Goal: Transaction & Acquisition: Register for event/course

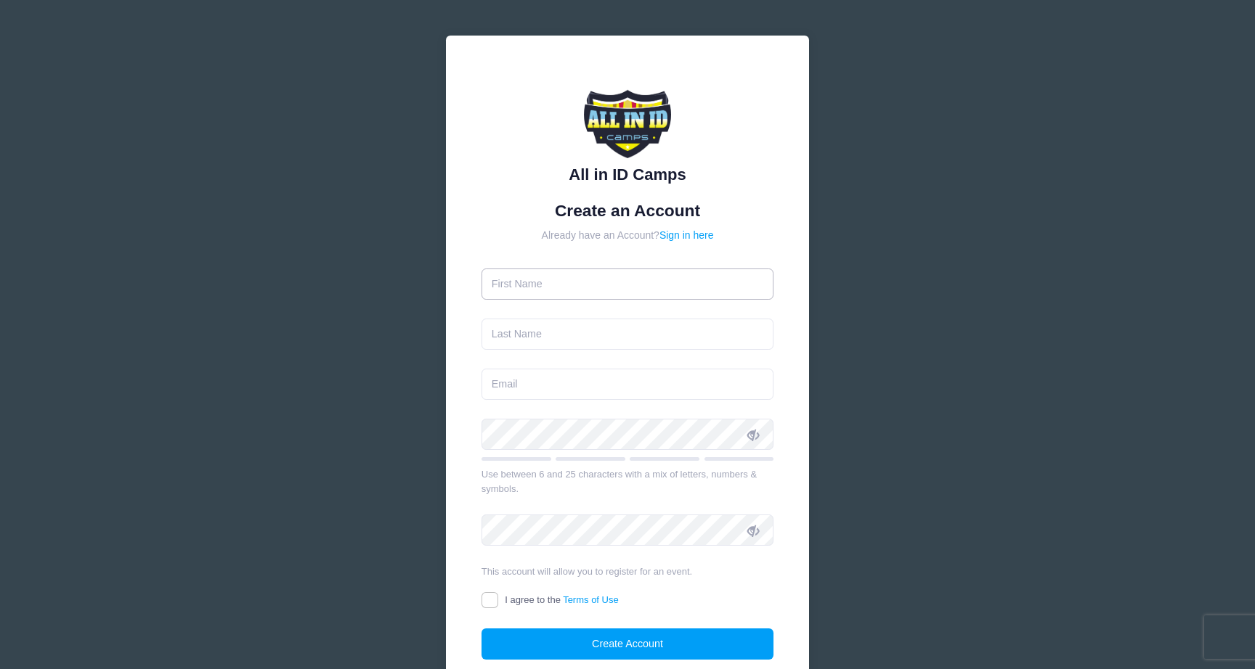
click at [652, 276] on input "text" at bounding box center [627, 284] width 293 height 31
type input "[PERSON_NAME]"
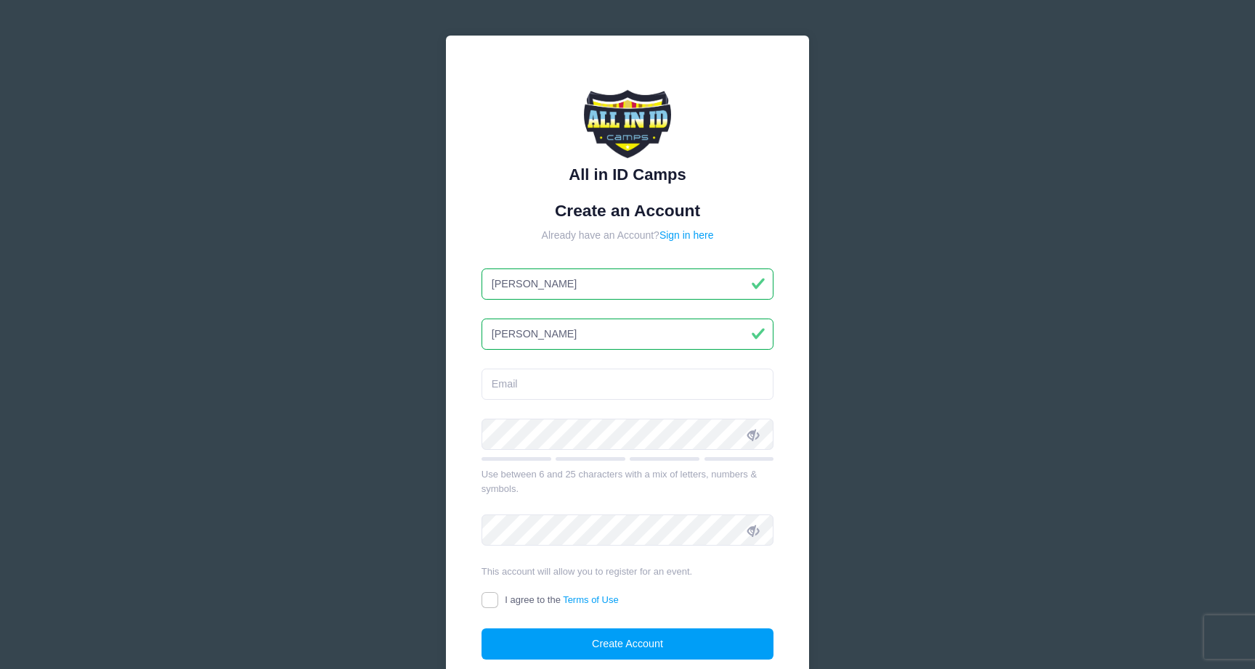
type input "[PERSON_NAME]"
type input "[PERSON_NAME][EMAIL_ADDRESS][PERSON_NAME][DOMAIN_NAME]"
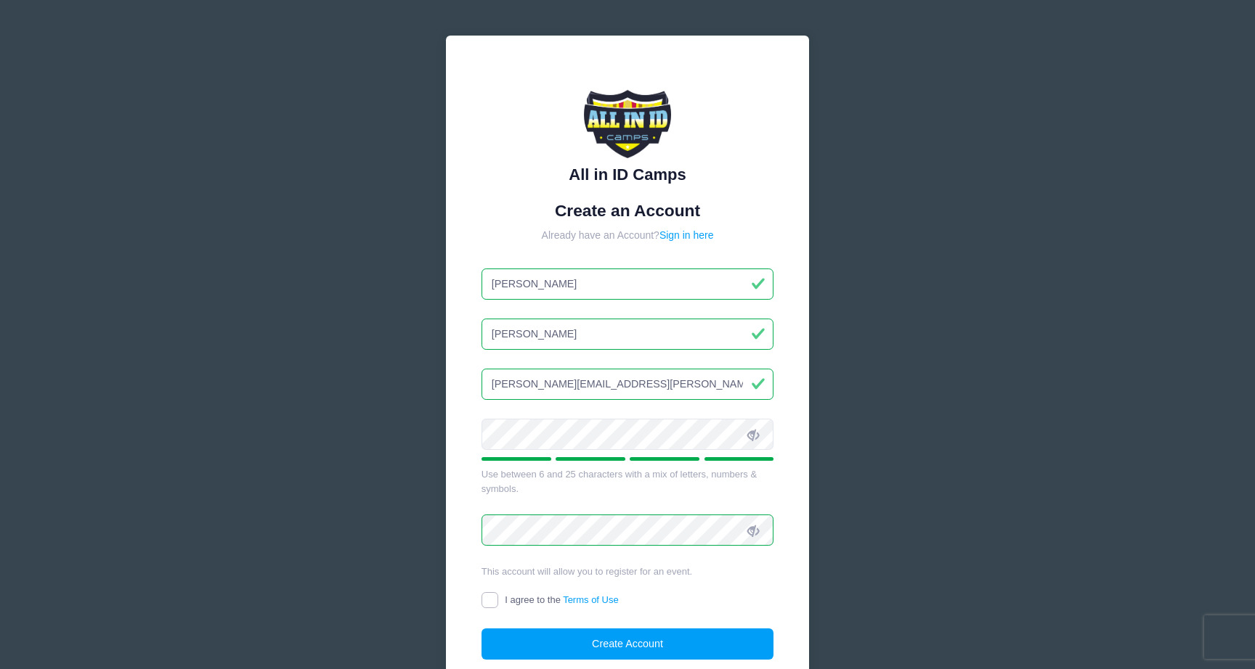
click at [489, 597] on input "I agree to the Terms of Use" at bounding box center [489, 601] width 17 height 17
checkbox input "true"
click at [545, 639] on button "Create Account" at bounding box center [627, 644] width 293 height 31
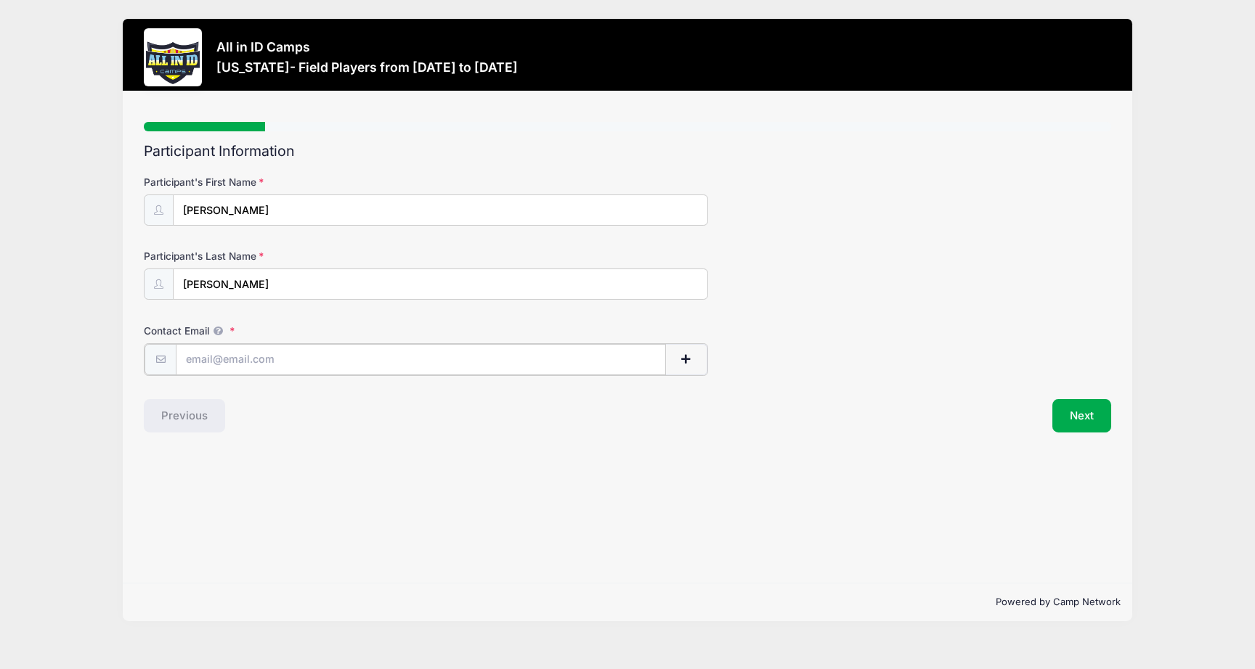
click at [248, 362] on input "Contact Email" at bounding box center [421, 359] width 490 height 31
type input "leahlocke2028@gmail.com"
click at [709, 357] on div "Contact Email leahlocke2028@gmail.com" at bounding box center [627, 349] width 967 height 51
click at [688, 359] on span "button" at bounding box center [686, 359] width 13 height 10
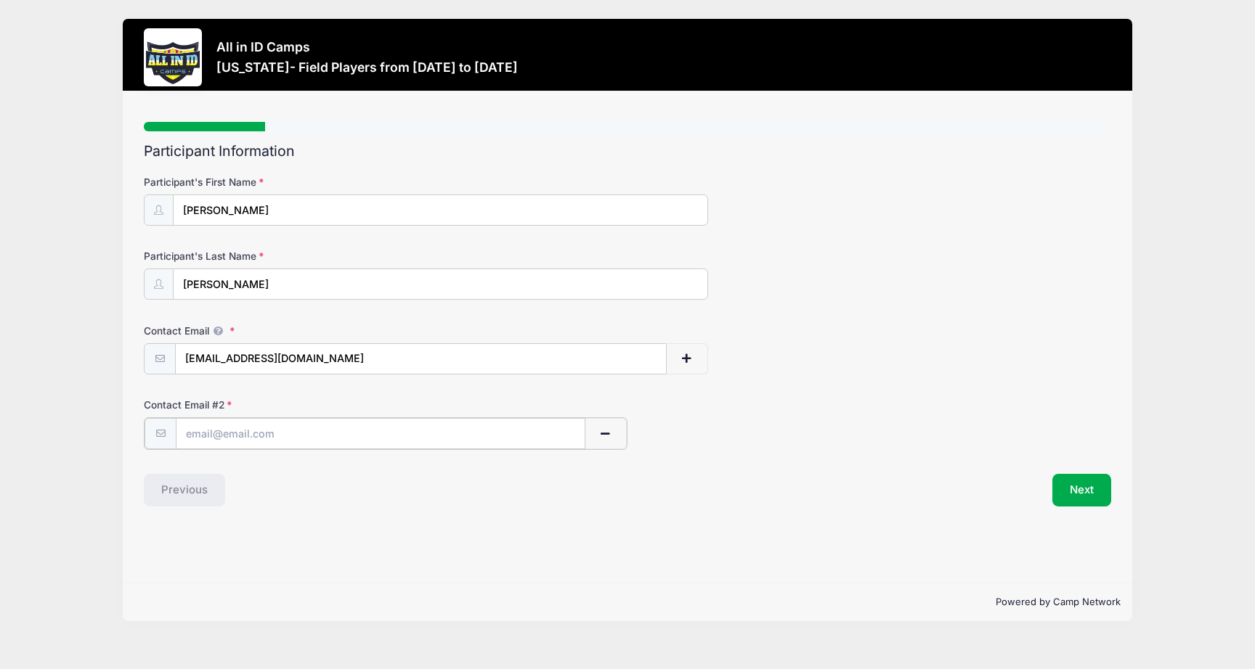
click at [514, 436] on input "text" at bounding box center [381, 433] width 410 height 31
type input "leahlocke11@gmail.com"
click at [479, 441] on input "leahlocke11@gmail.com" at bounding box center [381, 433] width 410 height 31
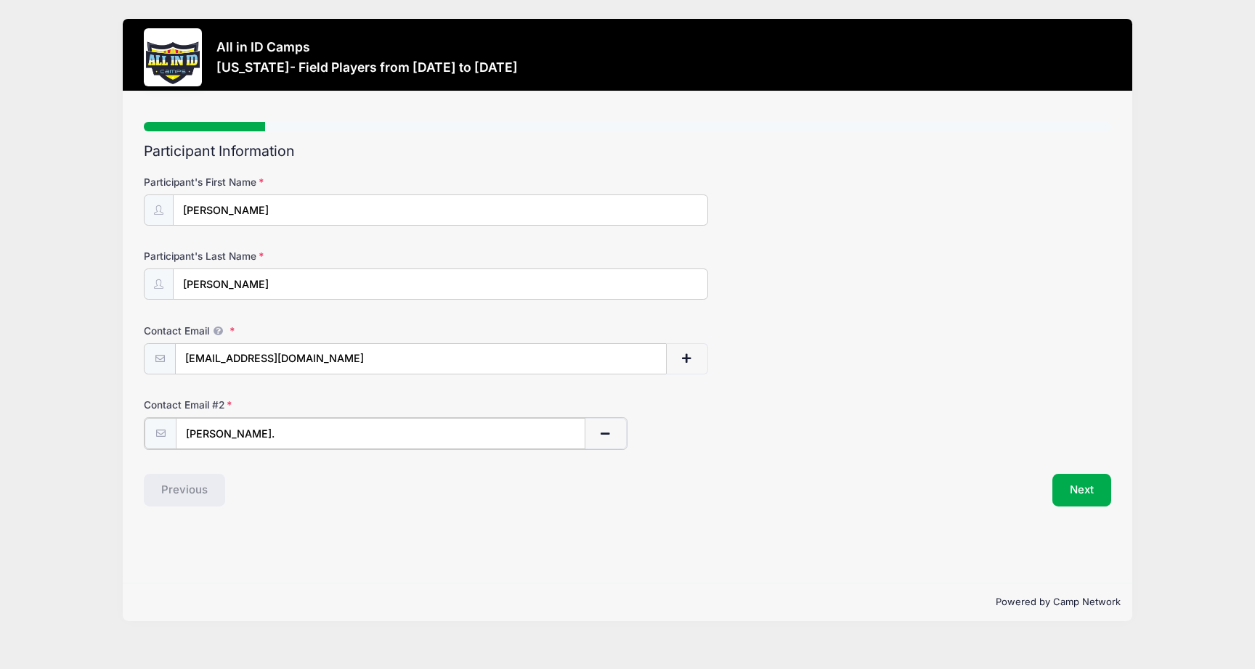
type input "[PERSON_NAME][EMAIL_ADDRESS][PERSON_NAME][DOMAIN_NAME]"
click at [505, 463] on div "Participant Information Participant's First Name Leah Participant's Last Name L…" at bounding box center [627, 324] width 967 height 362
click at [609, 436] on span "button" at bounding box center [605, 434] width 13 height 10
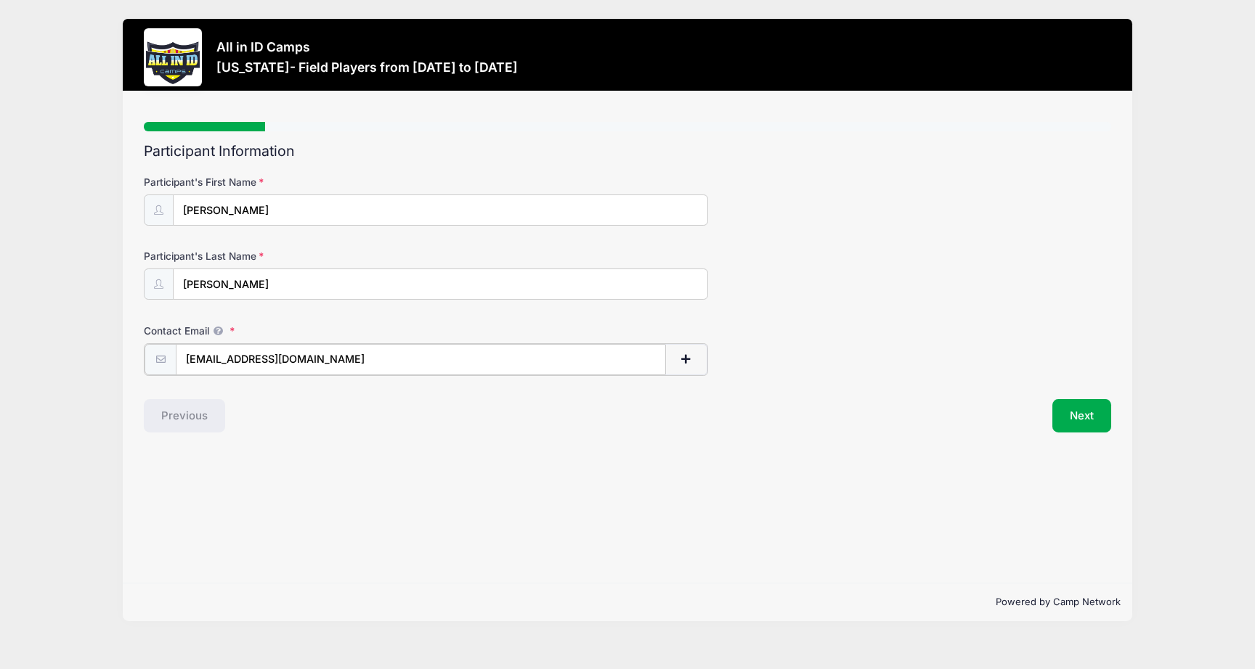
click at [699, 349] on button "button" at bounding box center [686, 359] width 42 height 31
click at [441, 438] on input "text" at bounding box center [381, 433] width 410 height 31
type input "[PERSON_NAME][EMAIL_ADDRESS][PERSON_NAME][DOMAIN_NAME]"
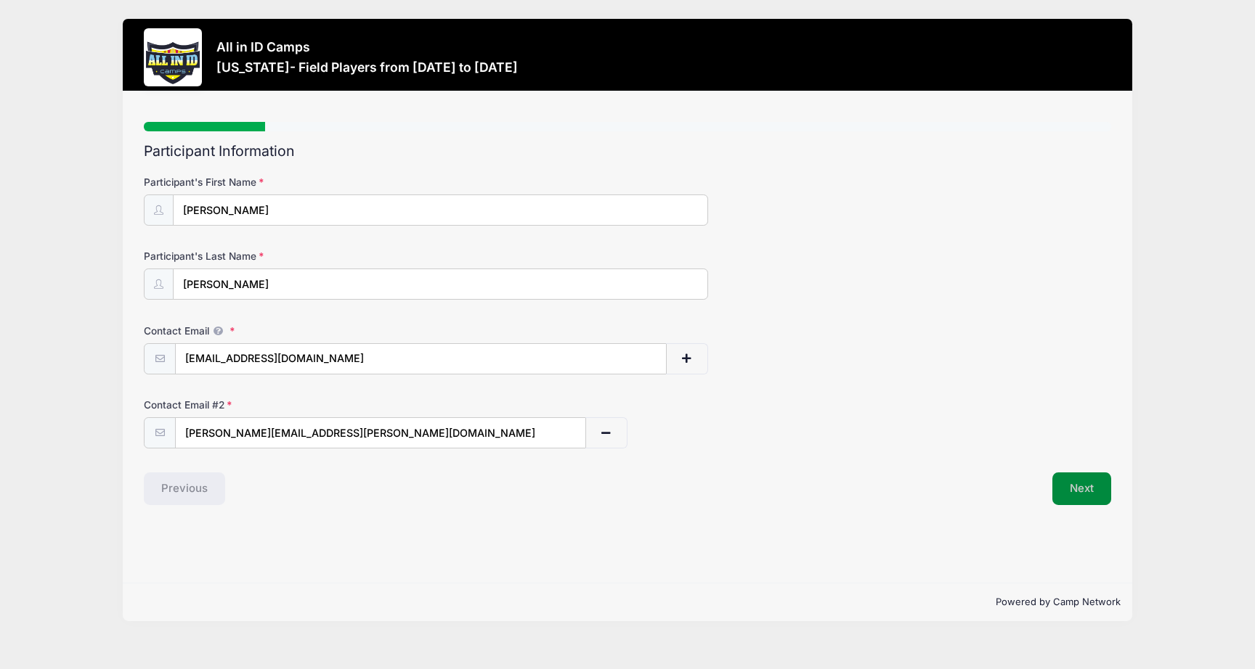
click at [1075, 502] on button "Next" at bounding box center [1081, 489] width 59 height 33
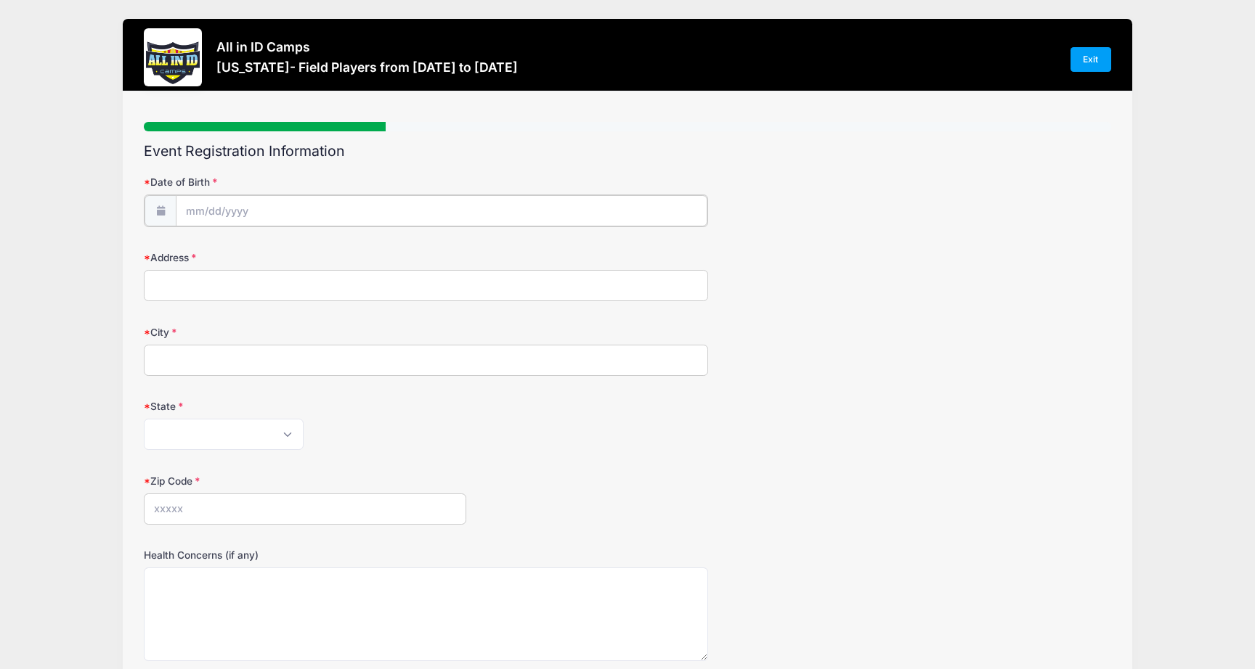
click at [378, 215] on input "Date of Birth" at bounding box center [441, 210] width 531 height 31
click at [373, 216] on input "Date of Birth" at bounding box center [441, 210] width 531 height 31
click at [229, 245] on select "January February March April May June July August September October November De…" at bounding box center [251, 249] width 65 height 19
select select "0"
click at [219, 240] on select "January February March April May June July August September October November De…" at bounding box center [251, 249] width 65 height 19
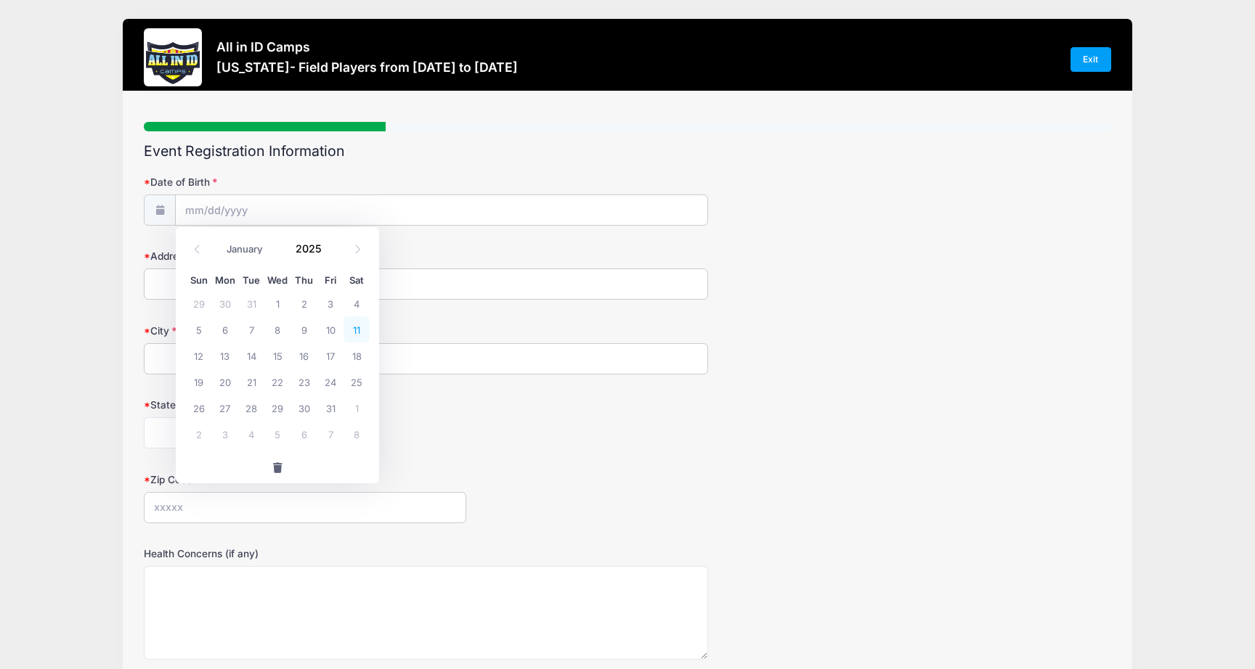
click at [357, 328] on span "11" at bounding box center [356, 330] width 26 height 26
type input "01/11/2025"
click at [282, 207] on input "01/11/2025" at bounding box center [441, 210] width 531 height 31
click at [317, 245] on input "2025" at bounding box center [311, 248] width 47 height 22
click at [328, 253] on span at bounding box center [330, 253] width 10 height 11
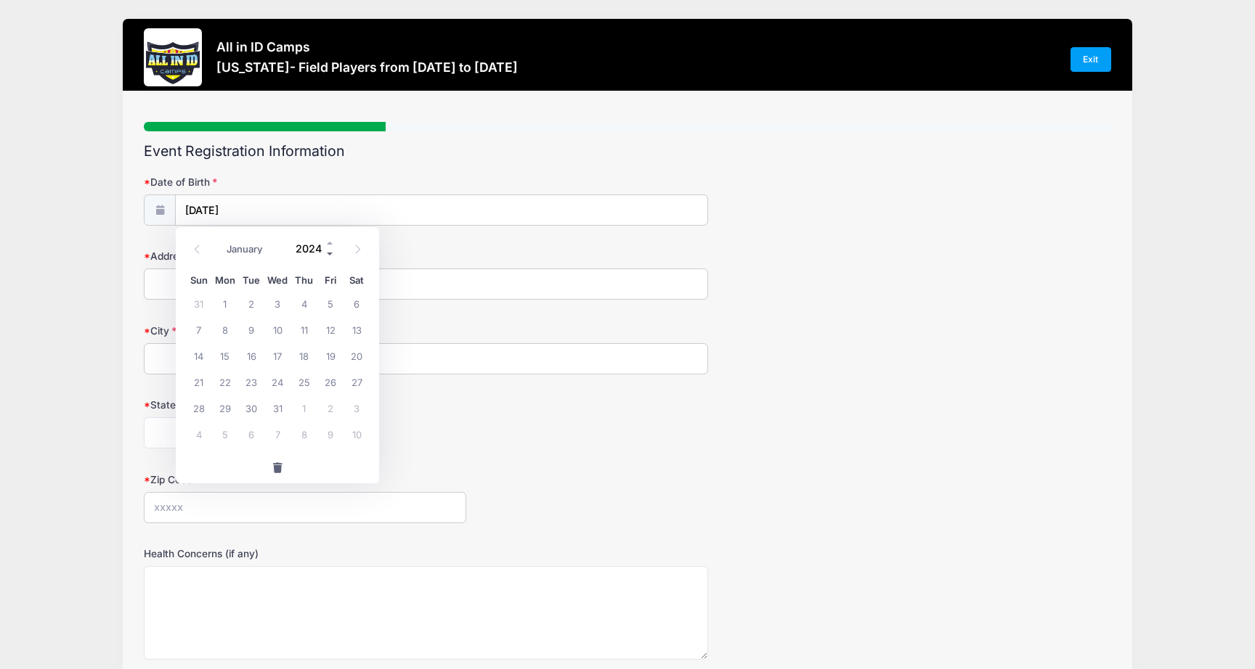
click at [328, 253] on span at bounding box center [330, 253] width 10 height 11
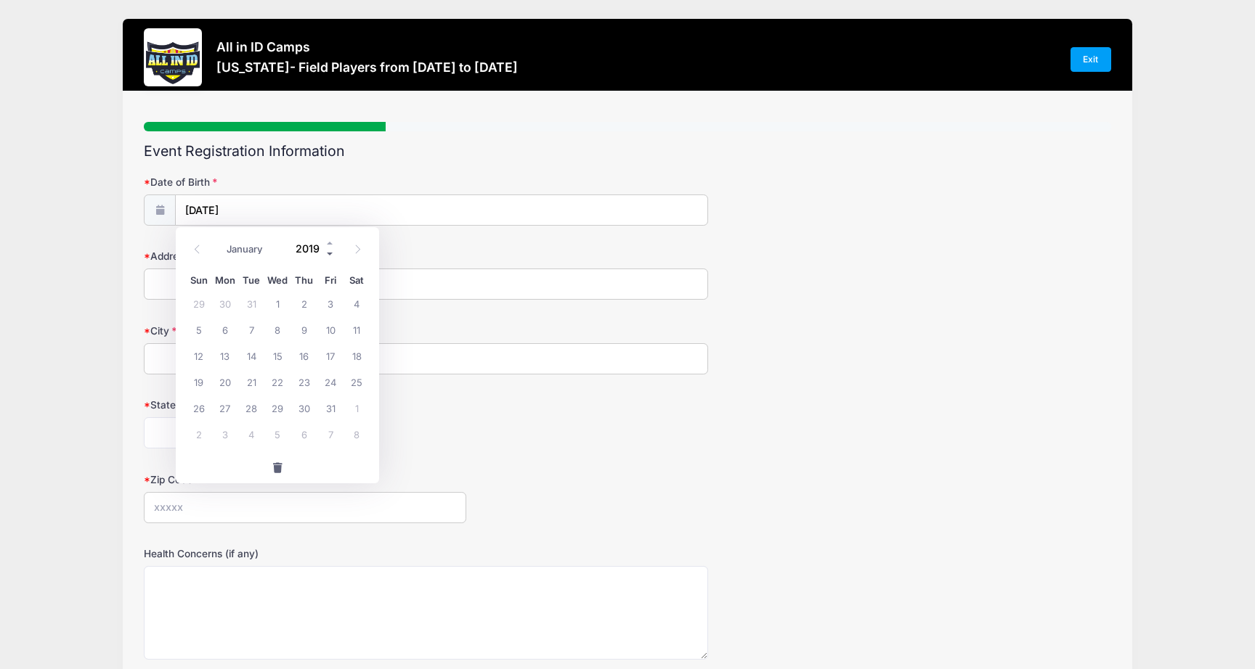
click at [328, 253] on span at bounding box center [330, 253] width 10 height 11
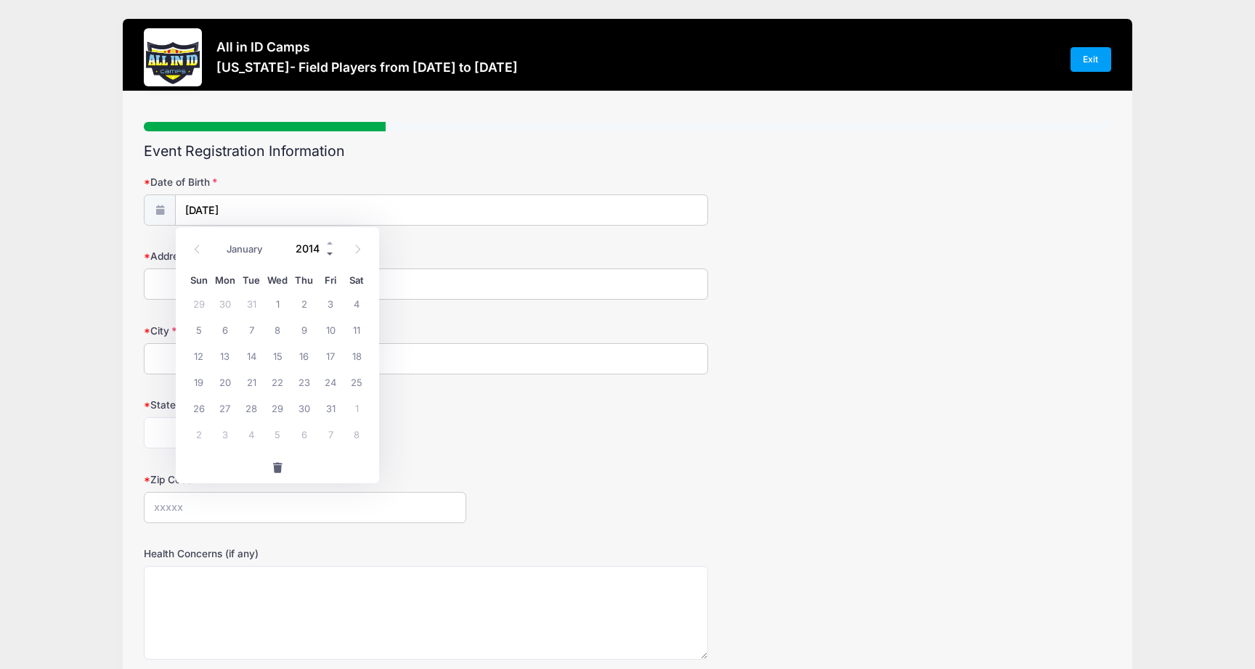
click at [328, 253] on span at bounding box center [330, 253] width 10 height 11
click at [404, 253] on label "Address" at bounding box center [305, 256] width 322 height 15
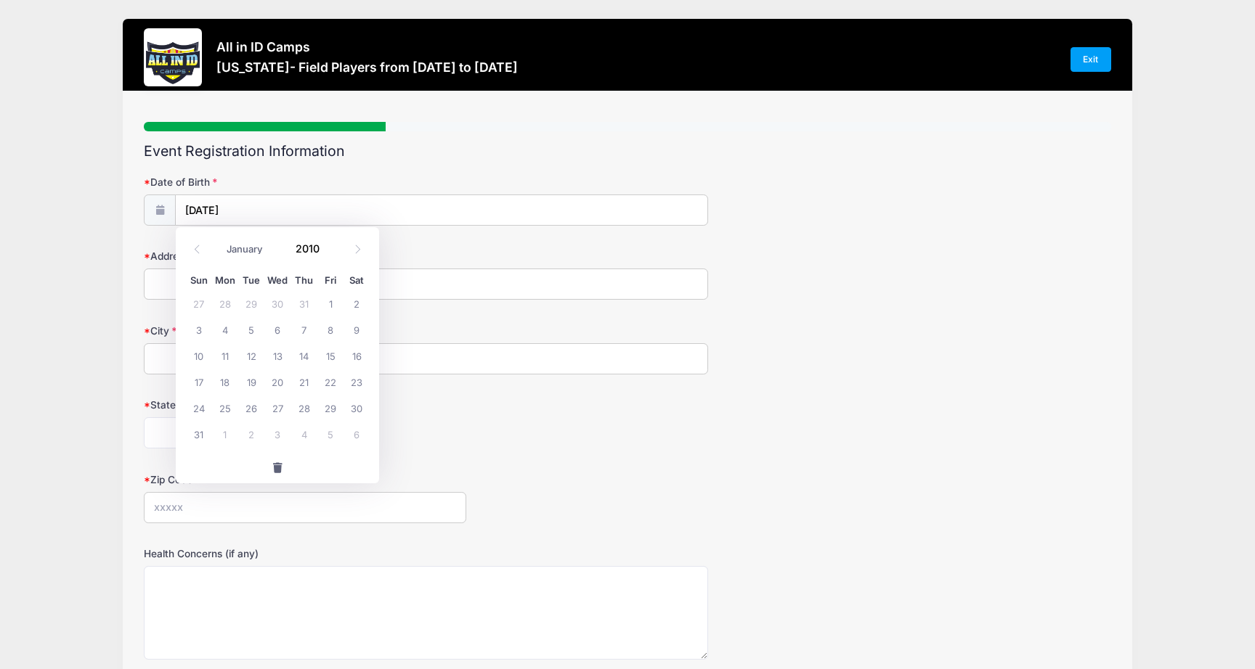
click at [404, 269] on input "Address" at bounding box center [426, 284] width 564 height 31
click at [332, 211] on input "01/11/2025" at bounding box center [441, 210] width 531 height 31
click at [326, 245] on span at bounding box center [330, 242] width 10 height 11
click at [326, 247] on span at bounding box center [330, 242] width 10 height 11
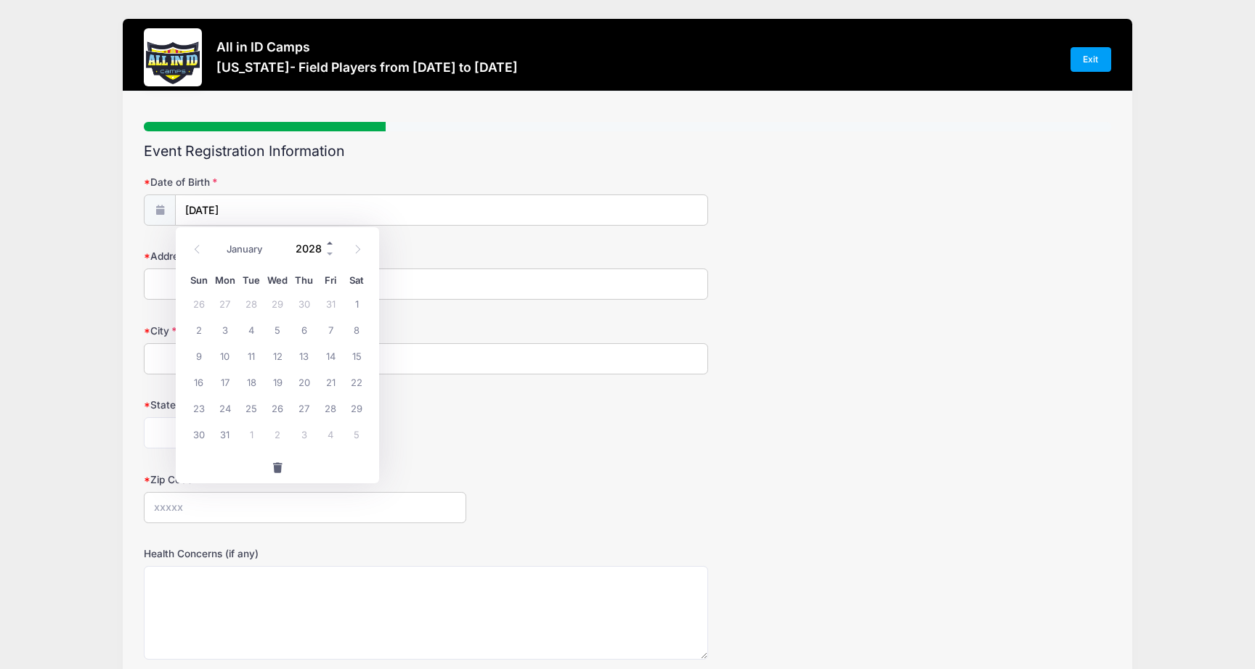
click at [326, 247] on span at bounding box center [330, 242] width 10 height 11
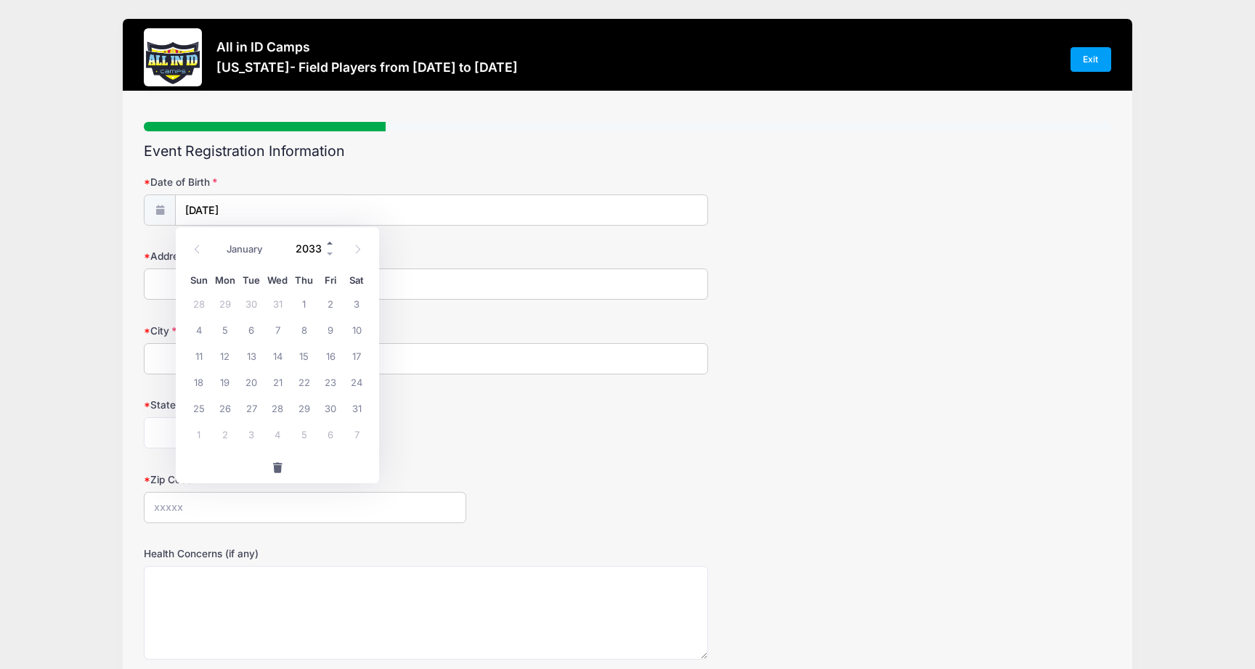
click at [326, 247] on span at bounding box center [330, 242] width 10 height 11
click at [326, 242] on span at bounding box center [330, 242] width 10 height 11
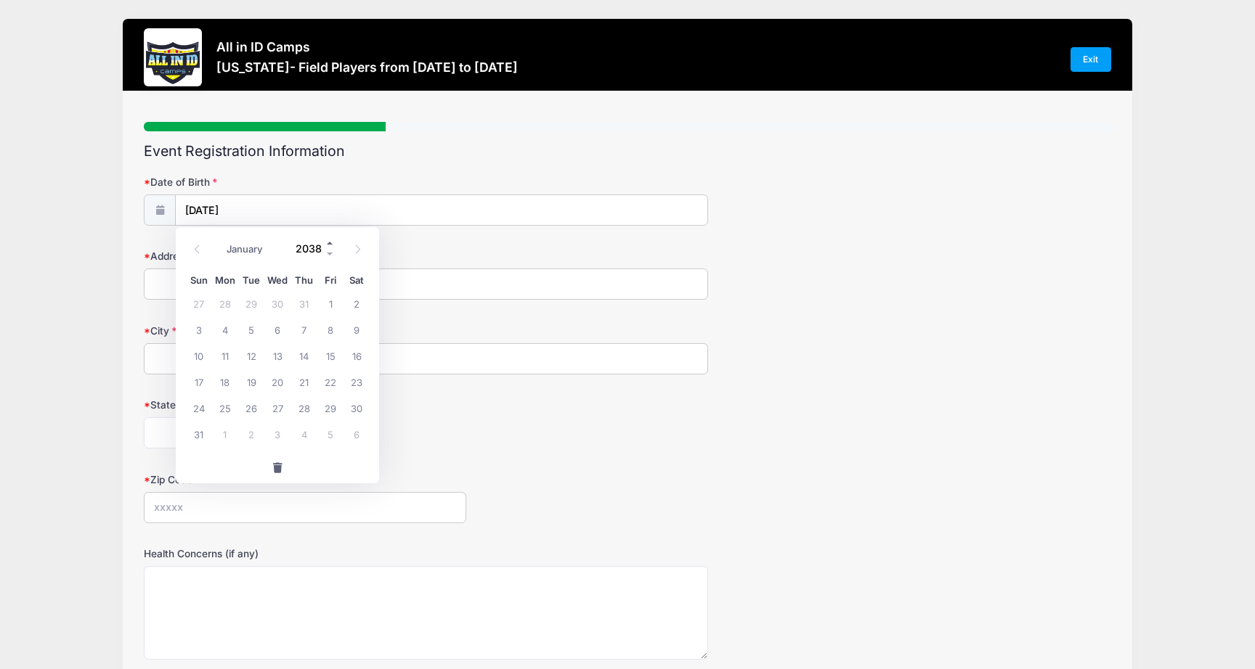
click at [326, 247] on span at bounding box center [330, 242] width 10 height 11
click at [330, 252] on span at bounding box center [330, 253] width 10 height 11
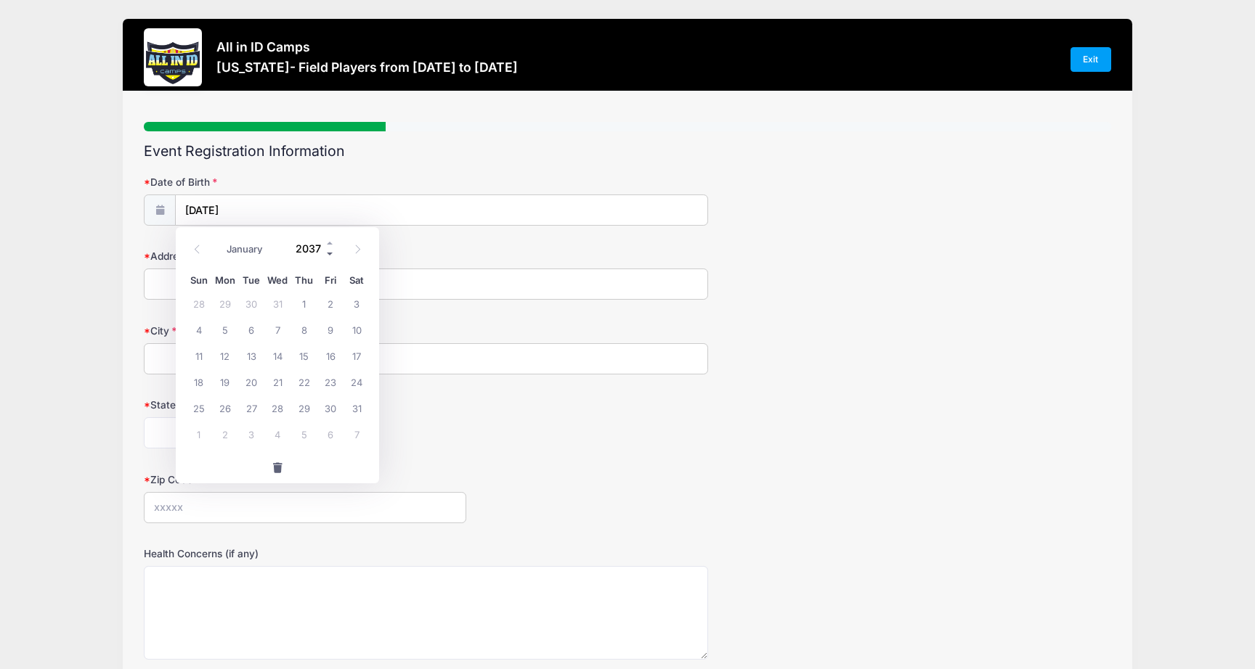
click at [330, 252] on span at bounding box center [330, 253] width 10 height 11
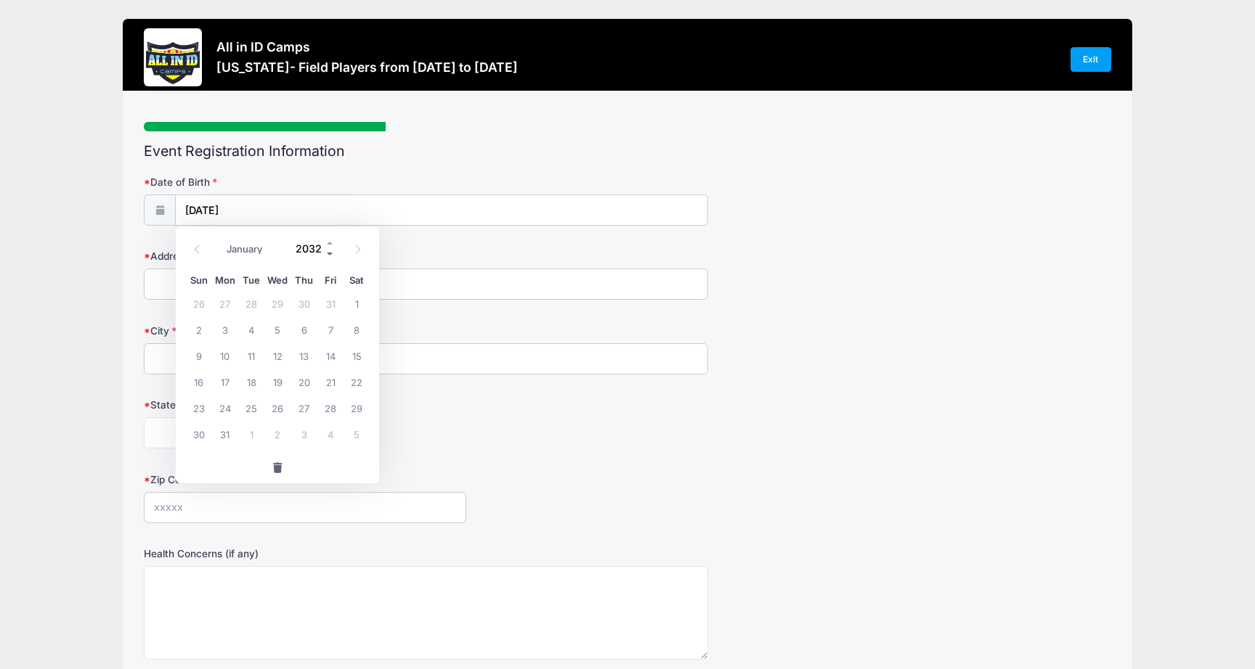
click at [330, 252] on span at bounding box center [330, 253] width 10 height 11
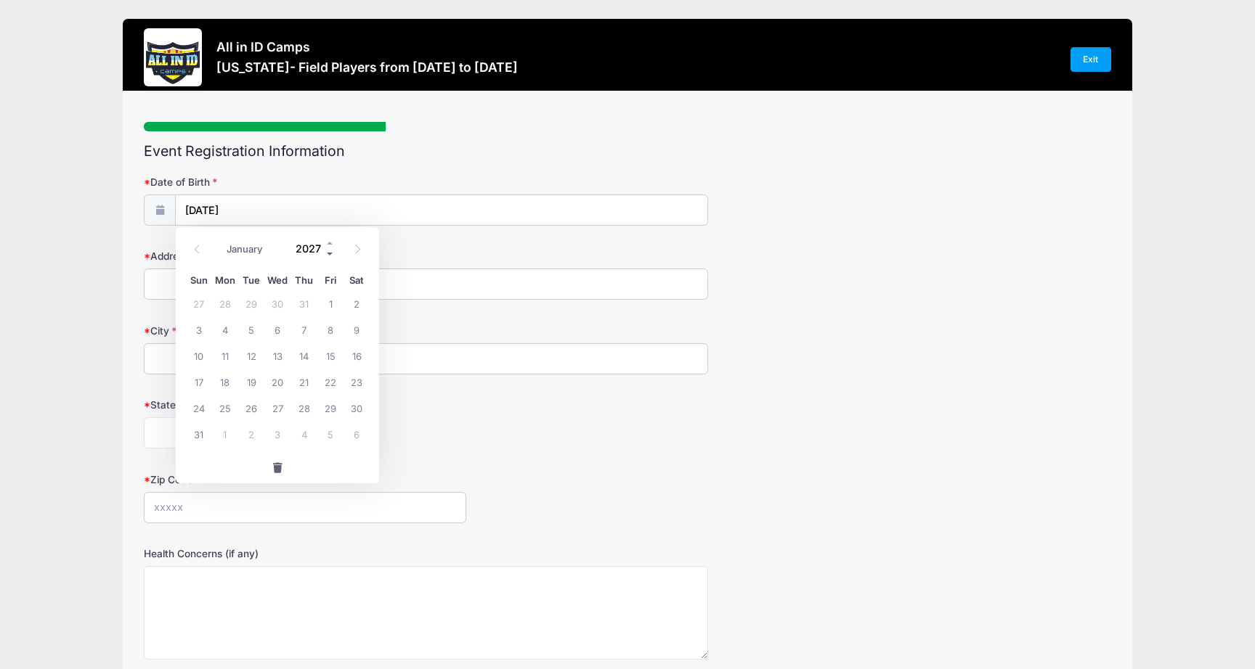
click at [330, 252] on span at bounding box center [330, 253] width 10 height 11
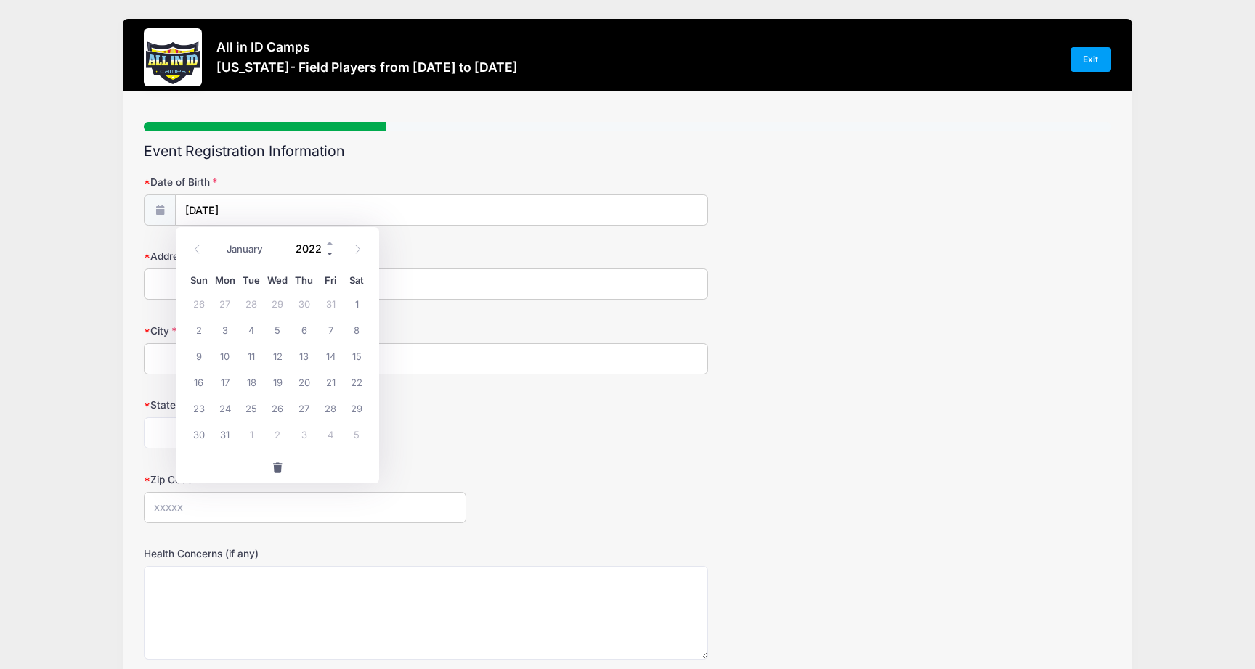
click at [330, 252] on span at bounding box center [330, 253] width 10 height 11
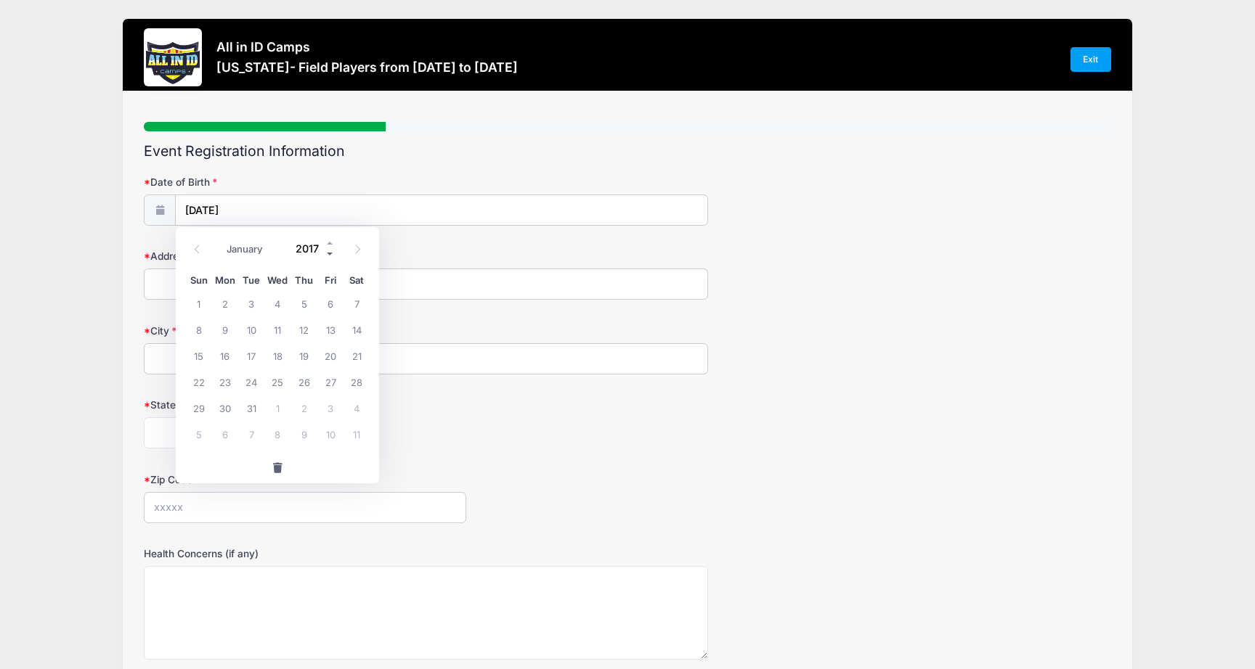
click at [330, 252] on span at bounding box center [330, 253] width 10 height 11
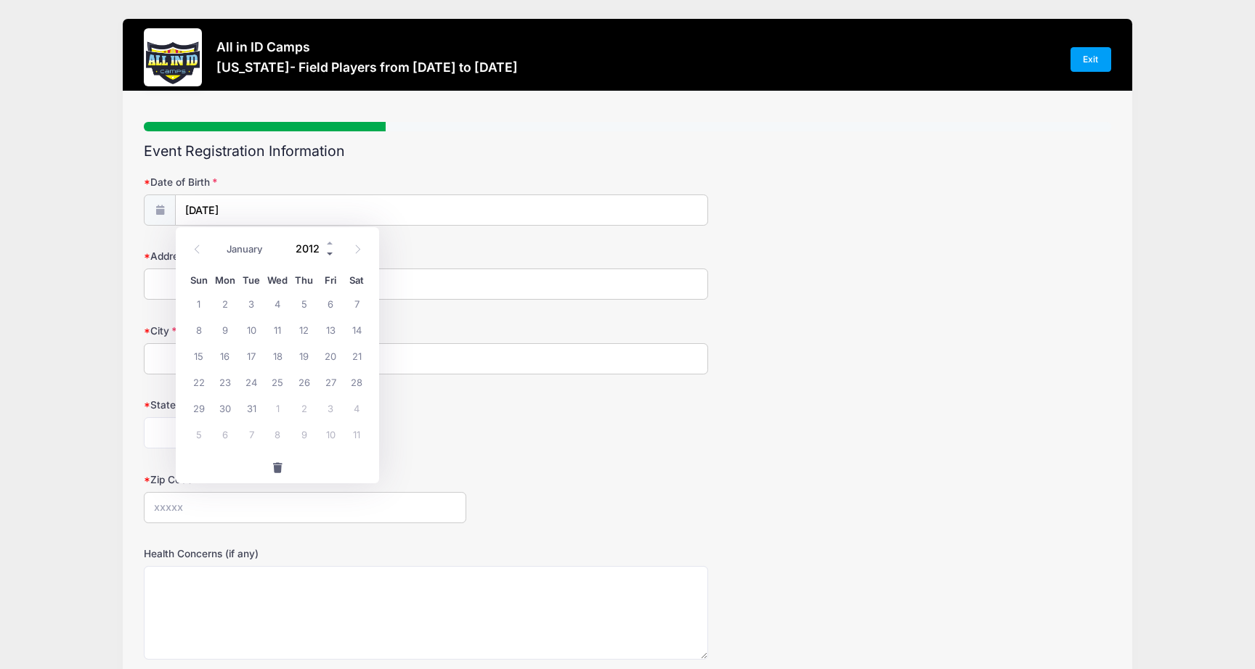
click at [330, 252] on span at bounding box center [330, 253] width 10 height 11
type input "2010"
click at [219, 359] on span "11" at bounding box center [225, 356] width 26 height 26
type input "01/11/2010"
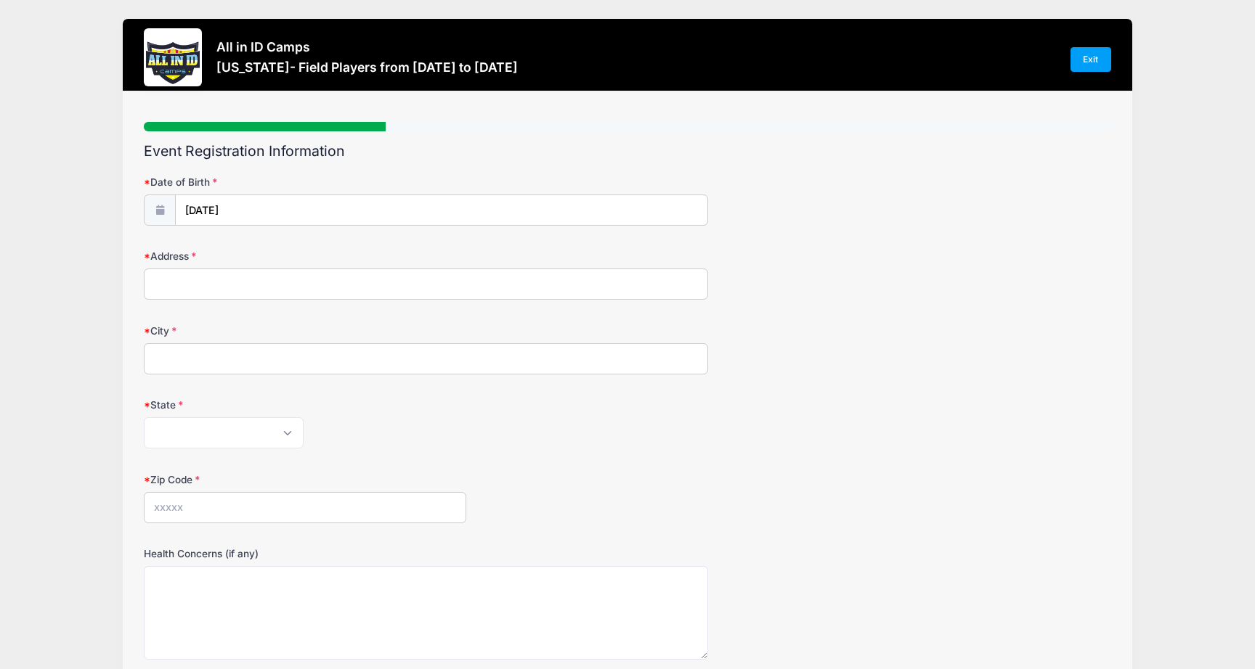
click at [249, 274] on input "Address" at bounding box center [426, 284] width 564 height 31
type input "8035 8 1/2 Ave"
type input "Hanford"
select select "CA"
type input "93230"
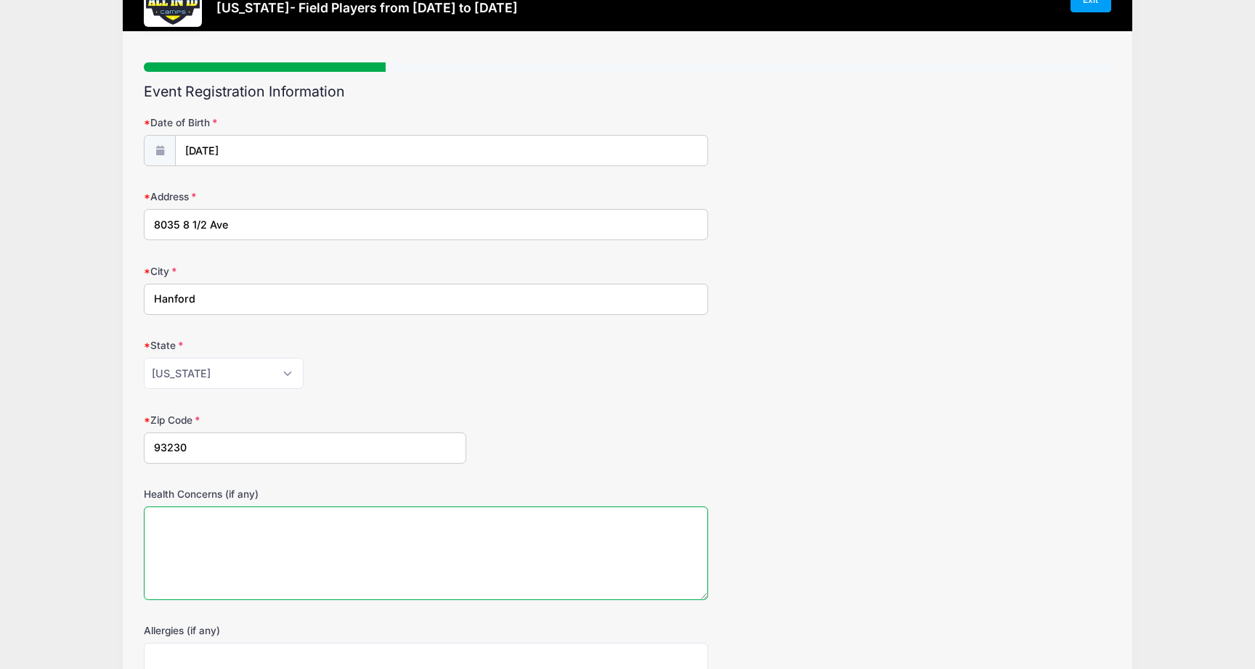
click at [302, 526] on textarea "Health Concerns (if any)" at bounding box center [426, 554] width 564 height 94
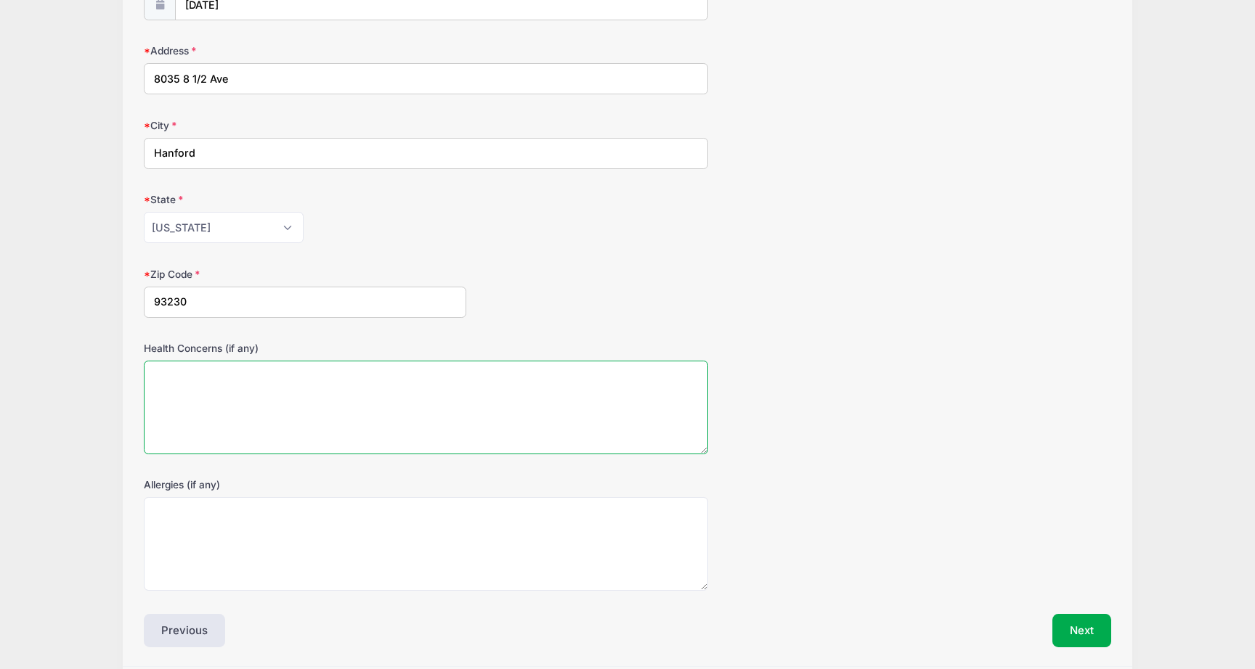
scroll to position [207, 0]
type textarea "None"
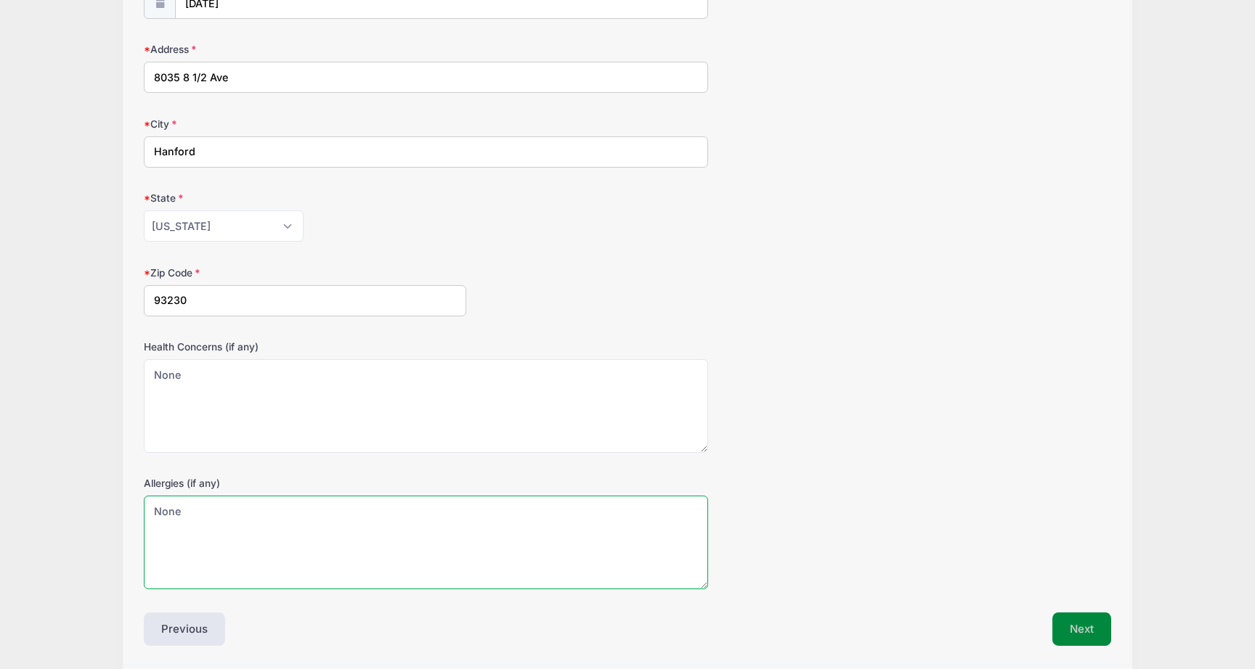
type textarea "None"
click at [1070, 621] on button "Next" at bounding box center [1081, 629] width 59 height 33
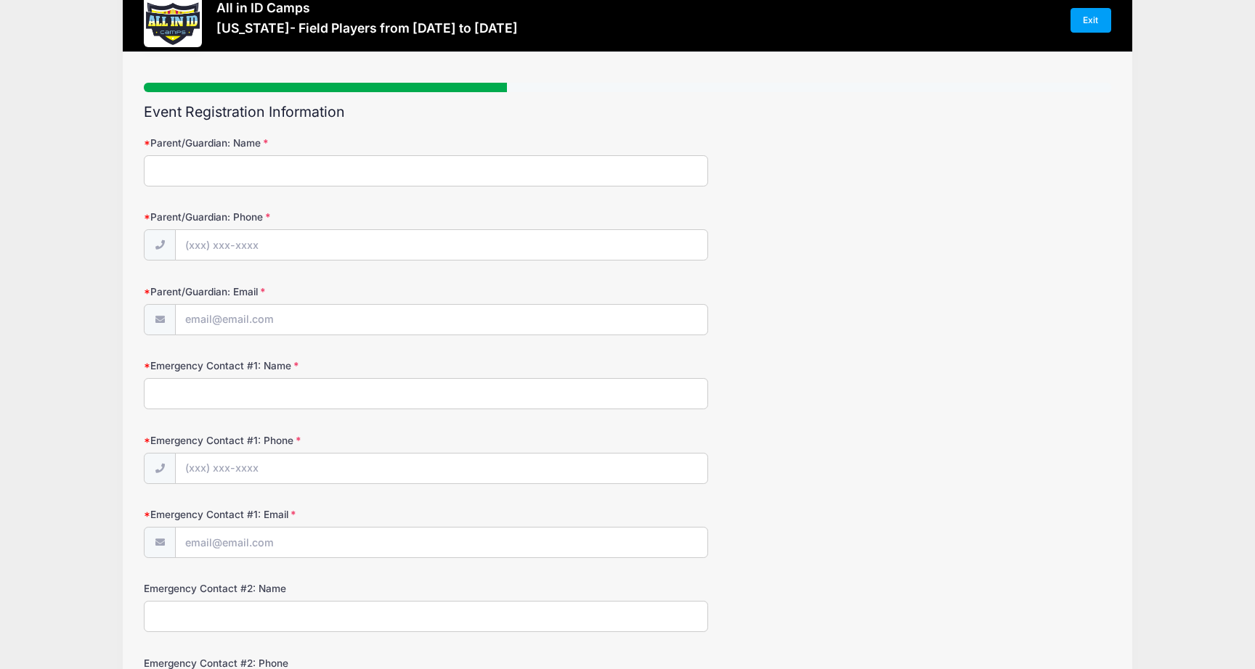
scroll to position [0, 0]
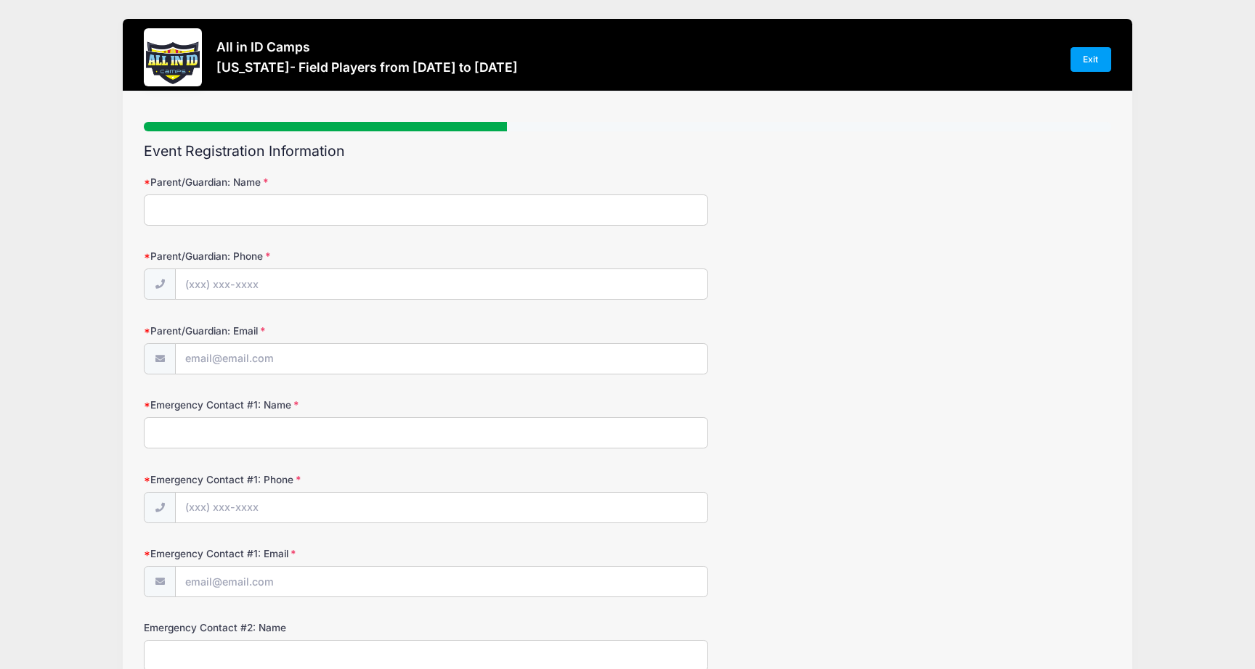
click at [475, 211] on input "Parent/Guardian: Name" at bounding box center [426, 210] width 564 height 31
type input "Tommy Locke"
type input "(352) 360-9035"
type input "[PERSON_NAME][EMAIL_ADDRESS][PERSON_NAME][DOMAIN_NAME]"
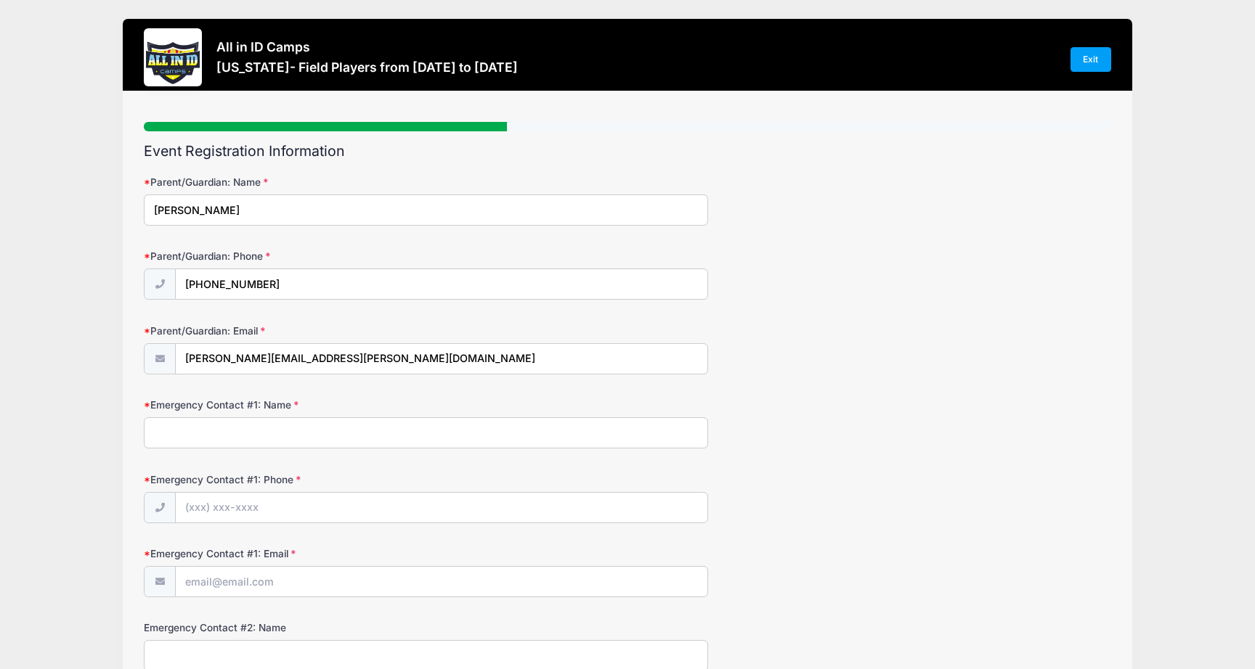
click at [359, 434] on input "Emergency Contact #1: Name" at bounding box center [426, 433] width 564 height 31
type input "S"
type input "Susan Locke"
type input "(954) 270-1270"
type input "bosusanlocke@gmail.com"
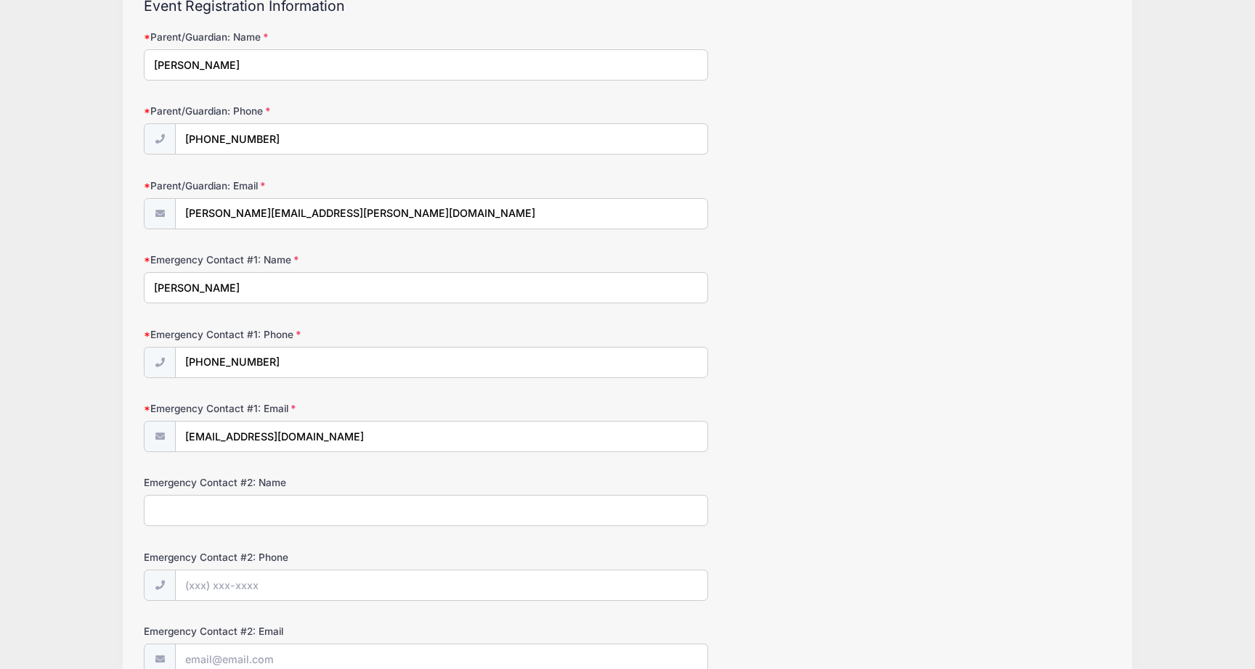
scroll to position [153, 0]
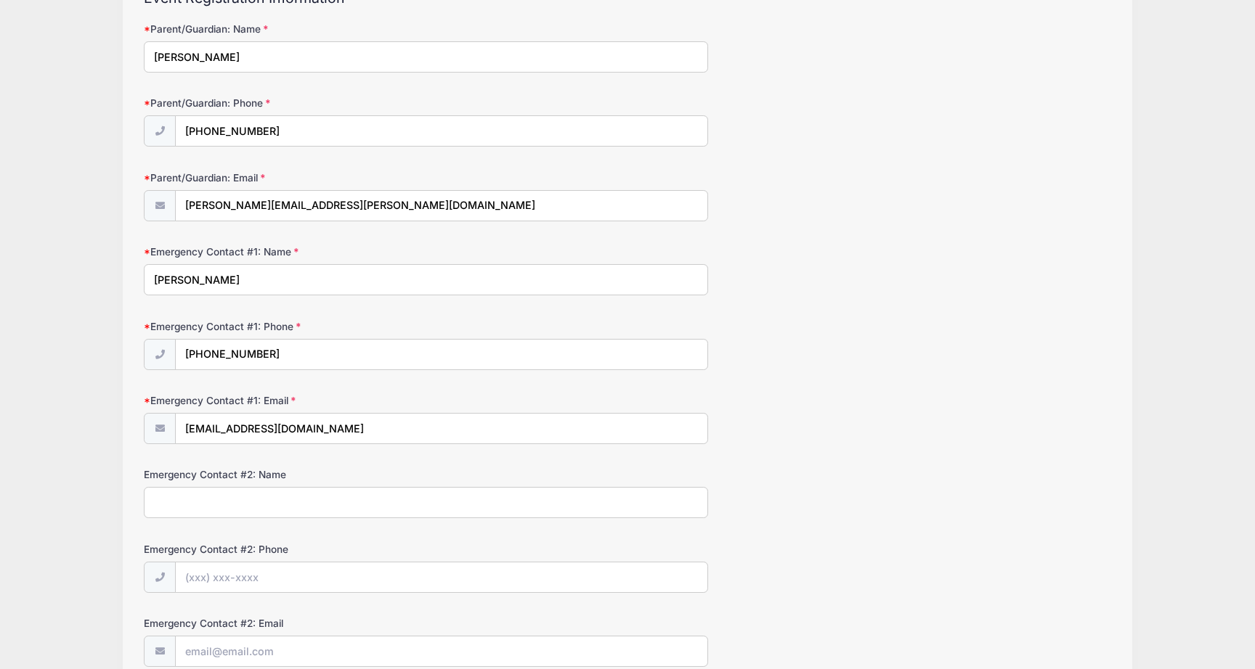
click at [288, 499] on input "Emergency Contact #2: Name" at bounding box center [426, 502] width 564 height 31
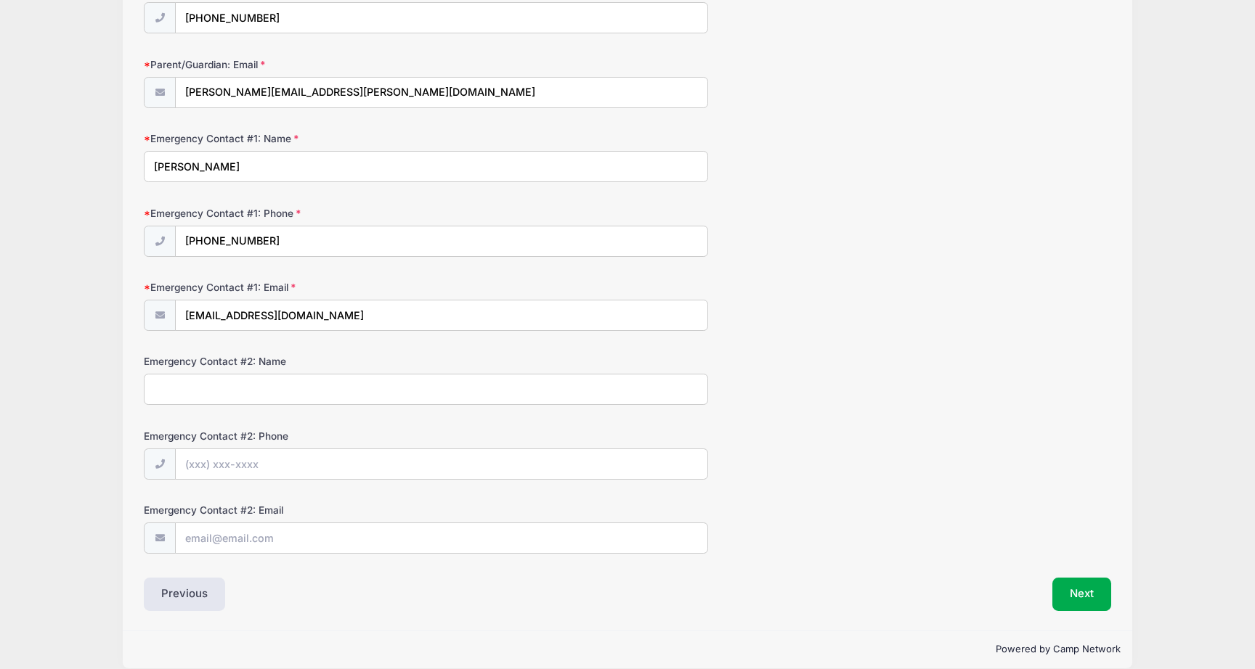
scroll to position [284, 0]
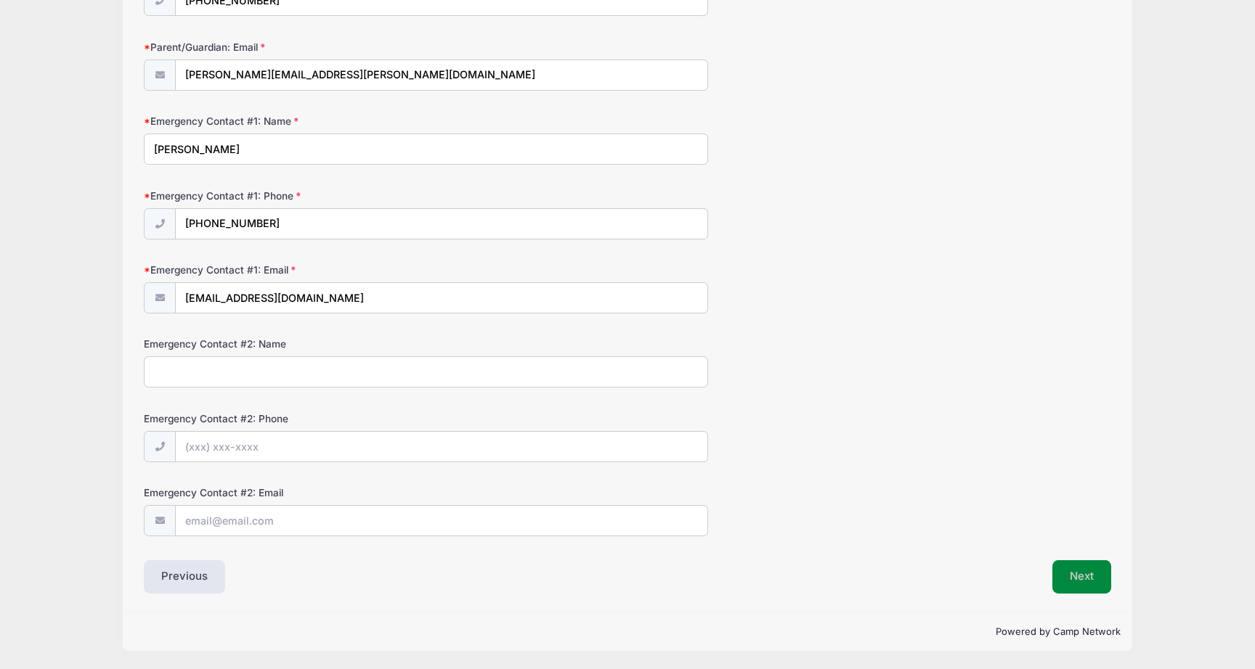
click at [1085, 580] on button "Next" at bounding box center [1081, 577] width 59 height 33
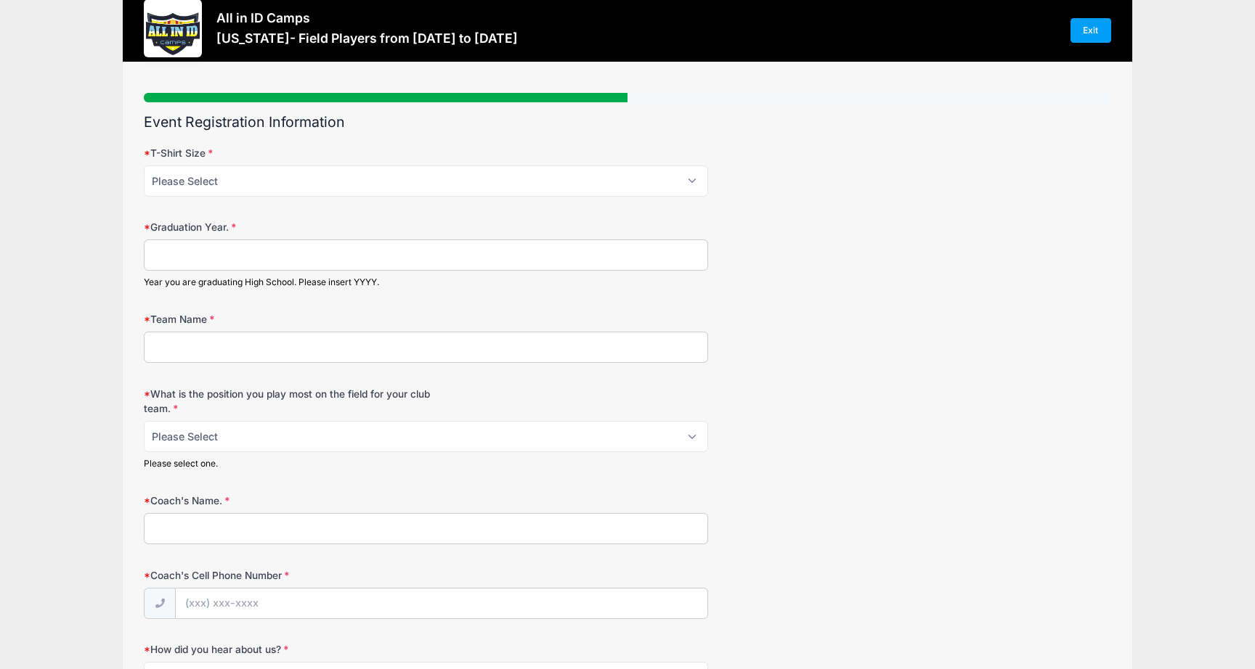
scroll to position [0, 0]
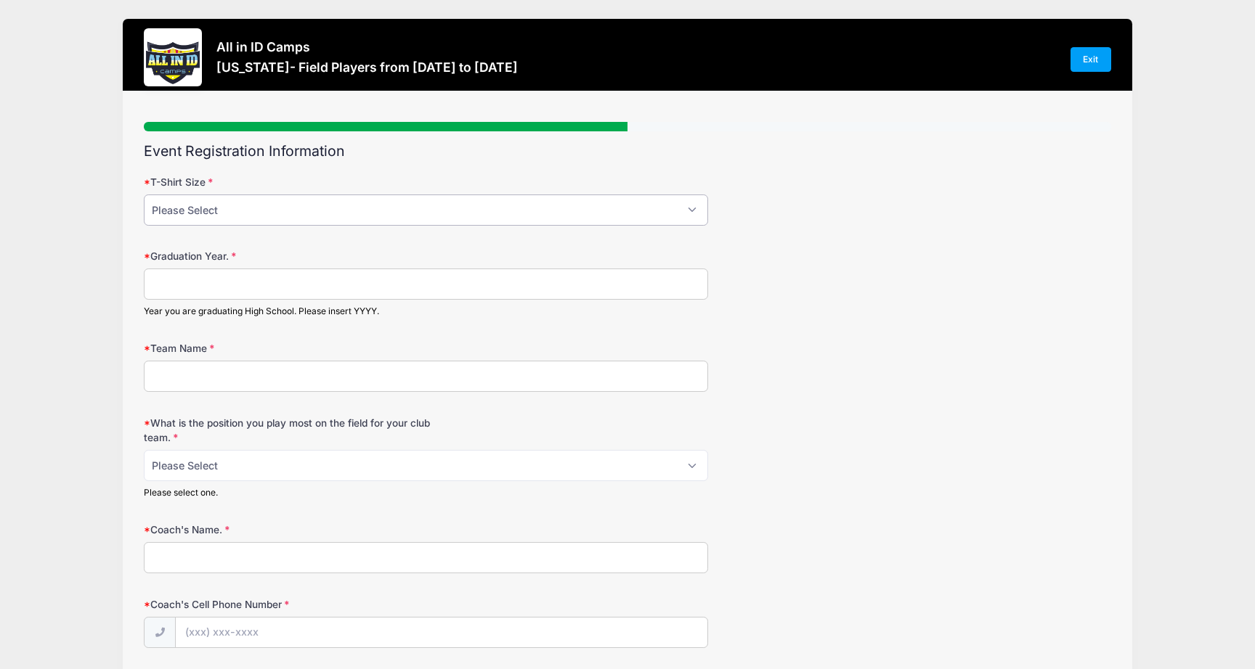
click at [467, 219] on select "Please Select YM YL AS AM AL AXL" at bounding box center [426, 210] width 564 height 31
click at [456, 216] on select "Please Select YM YL AS AM AL AXL" at bounding box center [426, 210] width 564 height 31
select select "AS"
click at [144, 195] on select "Please Select YM YL AS AM AL AXL" at bounding box center [426, 210] width 564 height 31
click at [465, 292] on input "Graduation Year." at bounding box center [426, 284] width 564 height 31
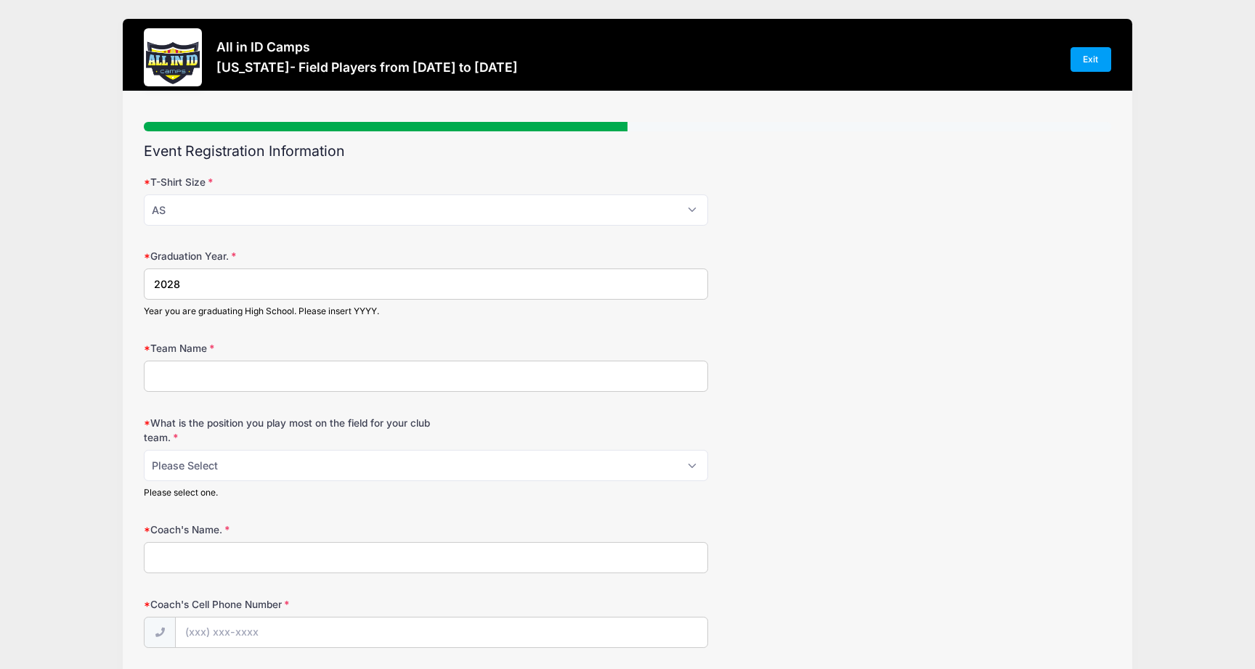
type input "2028"
type input "California Odyss"
click at [908, 190] on div "T-Shirt Size Please Select YM YL AS AM AL AXL" at bounding box center [627, 200] width 967 height 51
click at [954, 203] on div "T-Shirt Size Please Select YM YL AS AM AL AXL" at bounding box center [627, 200] width 967 height 51
click at [297, 473] on select "Please Select 1-GK 2-RB 3-LB 4-CB 5-CB 6-DCM 7- Right Winger 8- CM 9-Striker 10…" at bounding box center [426, 465] width 564 height 31
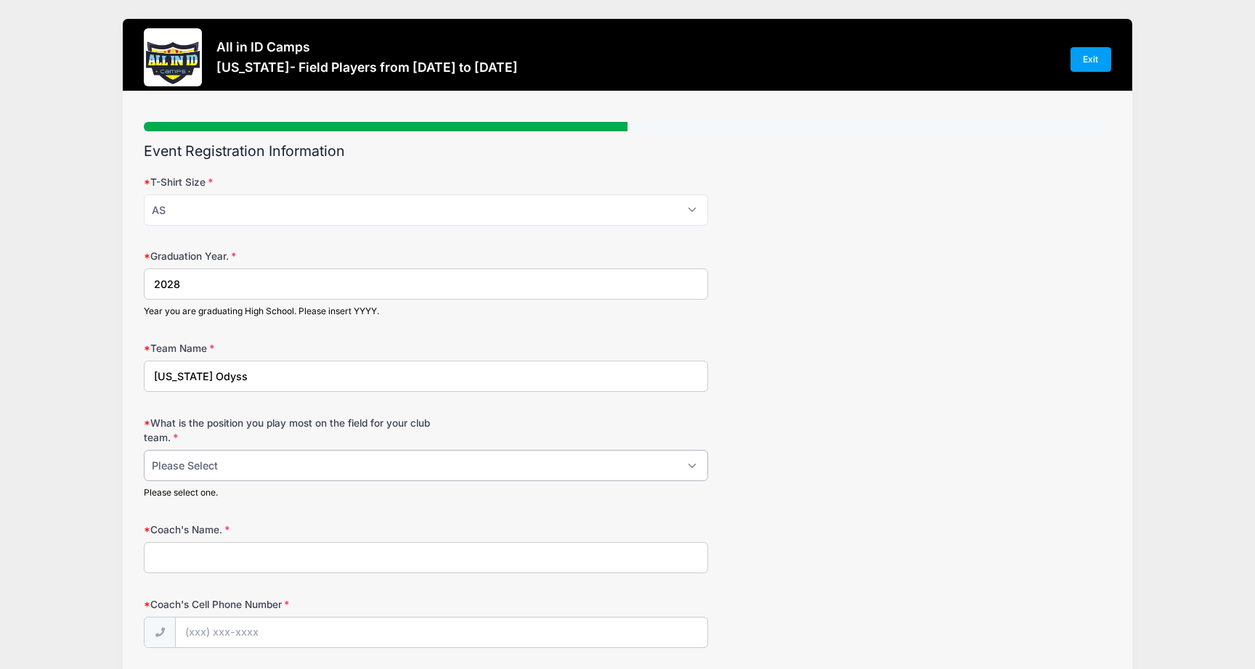
select select "10- ACM"
click at [144, 450] on select "Please Select 1-GK 2-RB 3-LB 4-CB 5-CB 6-DCM 7- Right Winger 8- CM 9-Striker 10…" at bounding box center [426, 465] width 564 height 31
click at [241, 381] on input "California Odyss" at bounding box center [426, 376] width 564 height 31
type input "California Odyssey Soccer Club ECNL 2010 Girls"
click at [297, 569] on input "Coach's Name." at bounding box center [426, 557] width 564 height 31
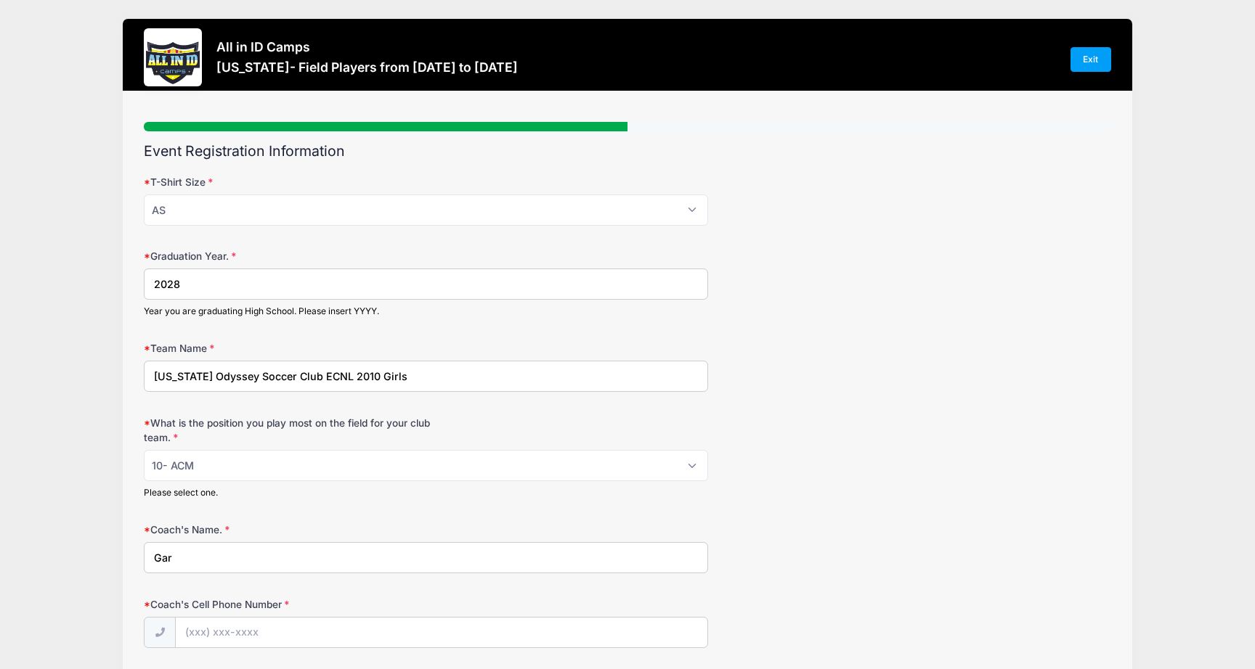
click at [213, 561] on input "Gar" at bounding box center [426, 557] width 564 height 31
paste input "ret Markarian"
type input "Garret Markarian"
click at [218, 638] on input "Coach's Cell Phone Number" at bounding box center [441, 633] width 531 height 31
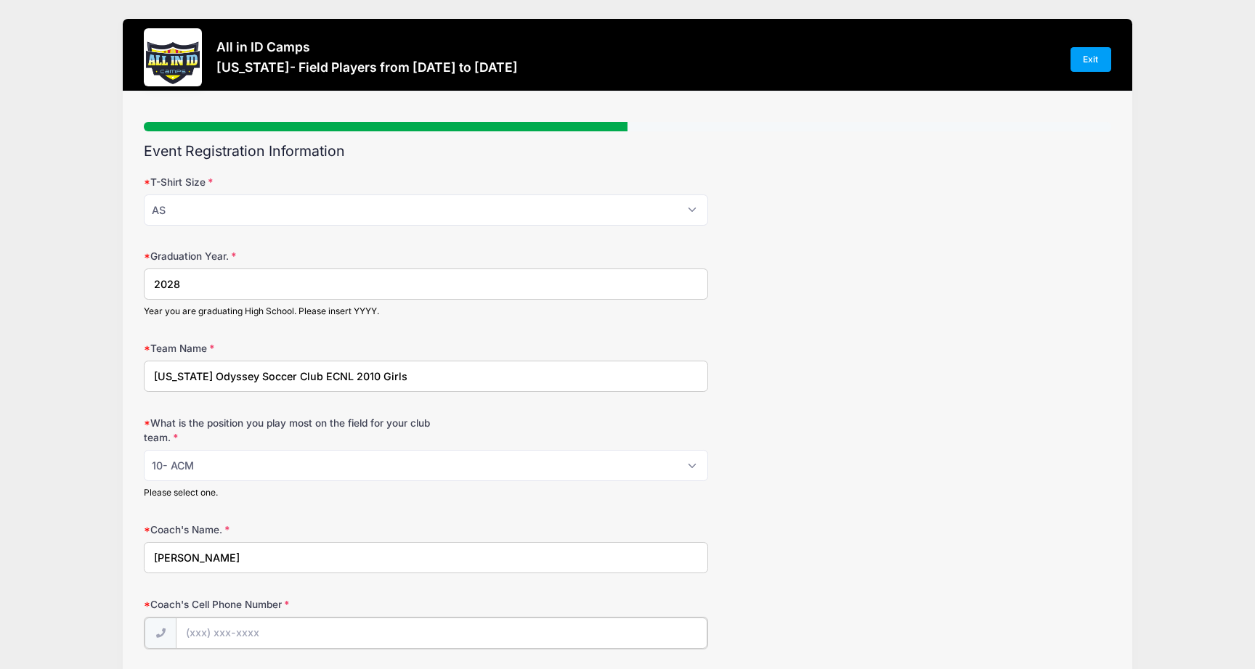
click at [235, 638] on input "Coach's Cell Phone Number" at bounding box center [441, 633] width 531 height 31
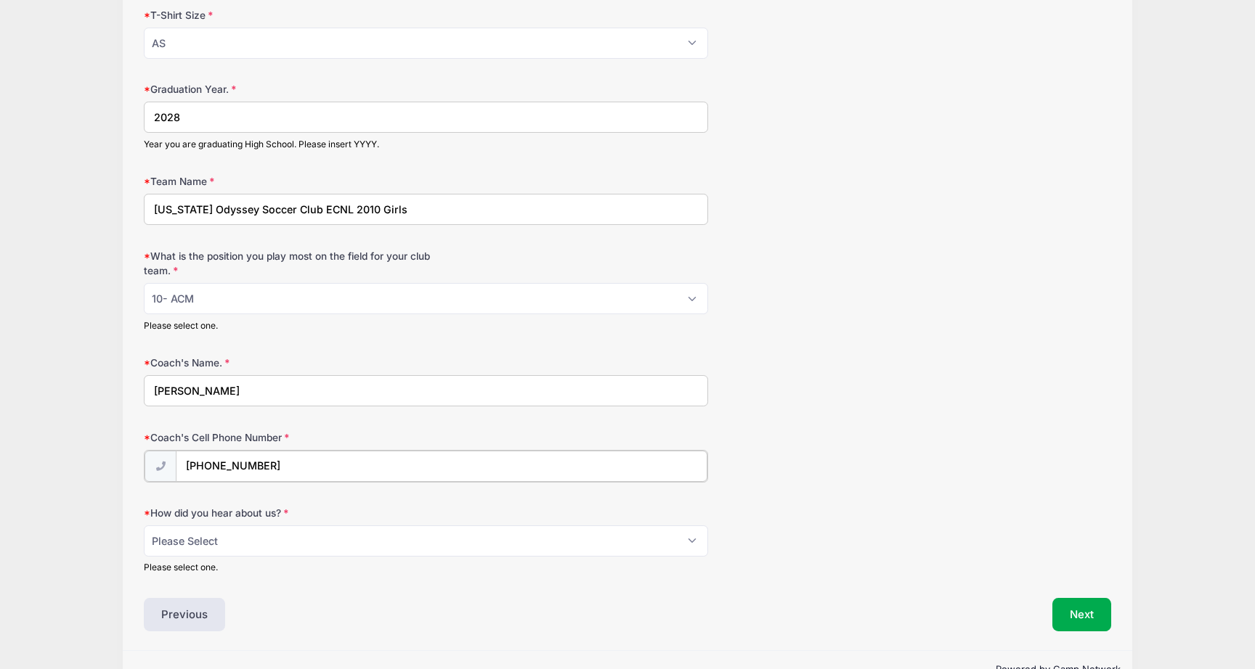
scroll to position [171, 0]
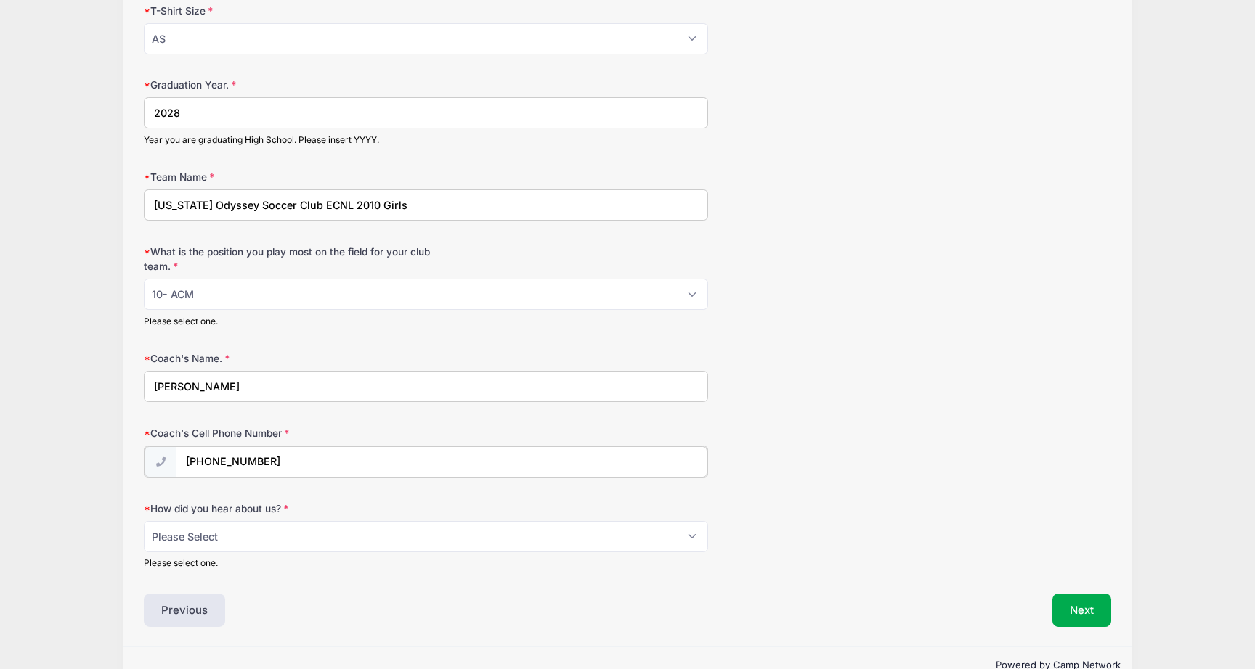
type input "(559) 709-0986"
click at [316, 527] on select "Please Select Email Website Friend Coach Facebook Instagram Google Card at Tour…" at bounding box center [426, 535] width 564 height 31
select select "Google"
click at [144, 520] on select "Please Select Email Website Friend Coach Facebook Instagram Google Card at Tour…" at bounding box center [426, 535] width 564 height 31
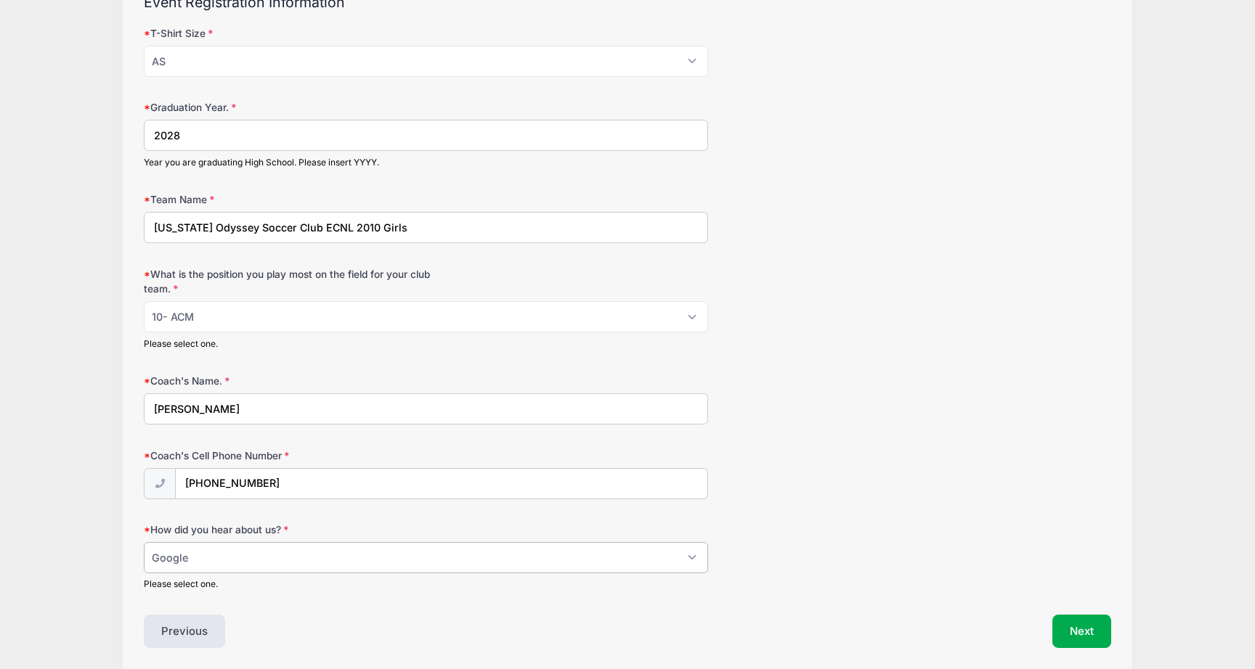
scroll to position [148, 0]
click at [1096, 627] on button "Next" at bounding box center [1081, 632] width 59 height 33
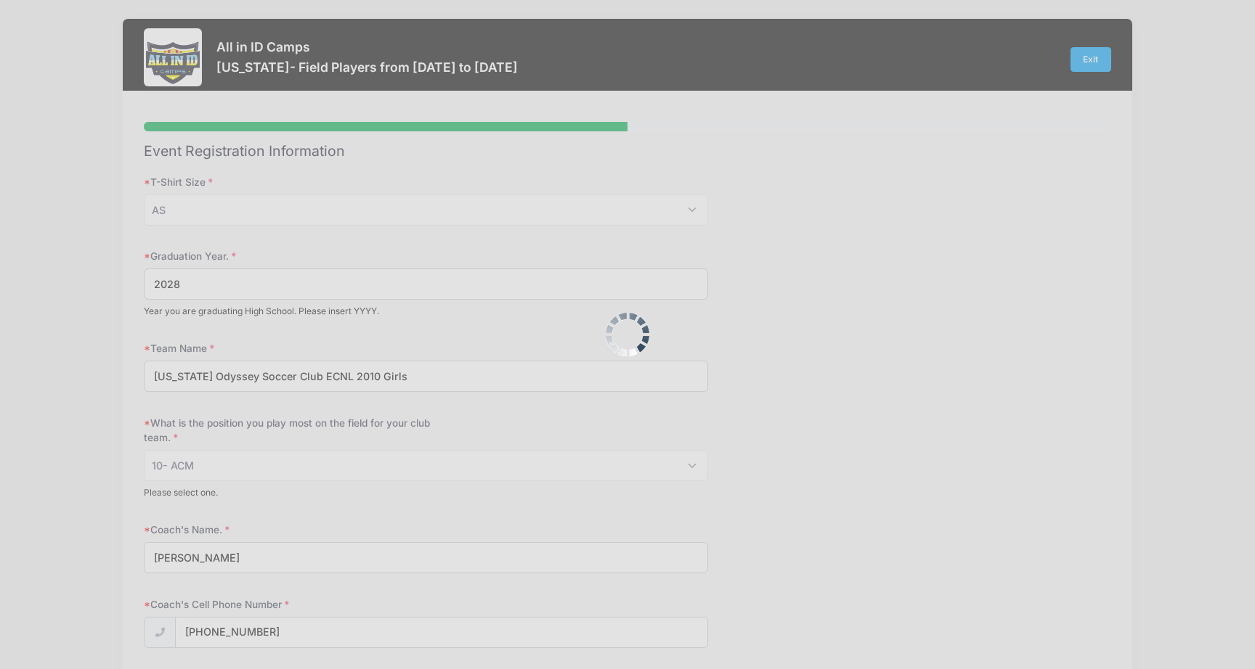
scroll to position [0, 0]
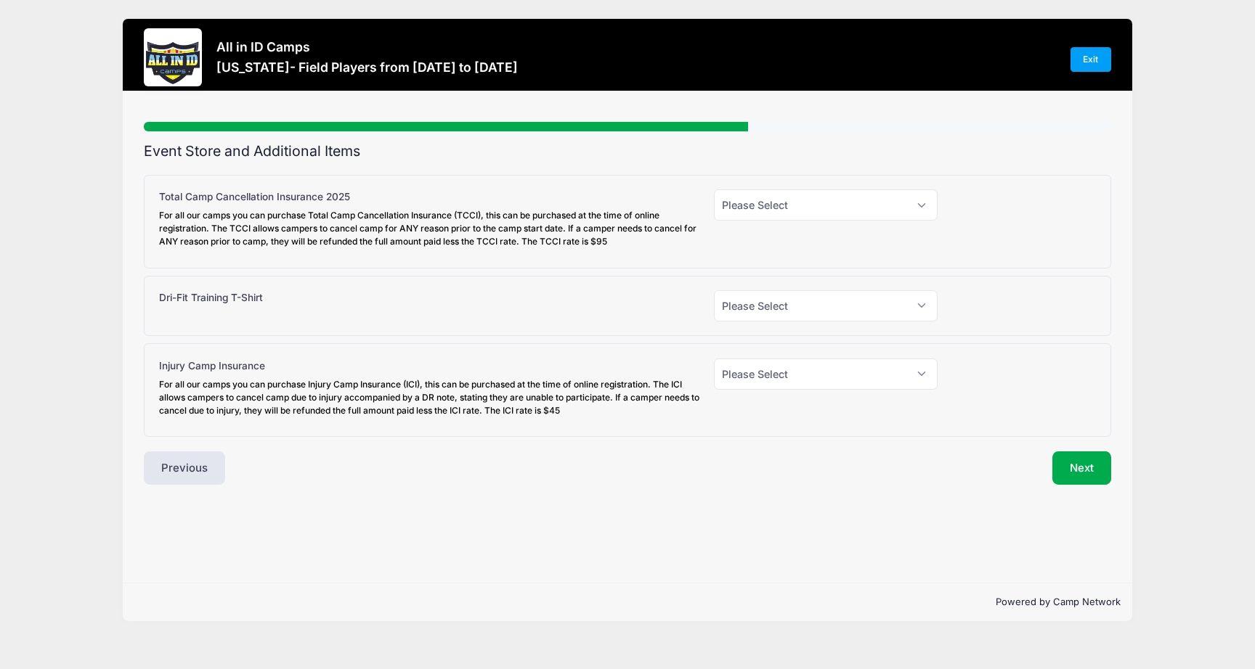
click at [760, 221] on div "Please Select Yes (+$95.00) No" at bounding box center [826, 222] width 238 height 64
click at [760, 211] on select "Please Select Yes (+$95.00) No" at bounding box center [826, 205] width 224 height 31
select select "0"
click at [714, 190] on select "Please Select Yes (+$95.00) No" at bounding box center [826, 205] width 224 height 31
click at [791, 309] on select "Please Select Yes (+$30.00) No" at bounding box center [826, 305] width 224 height 31
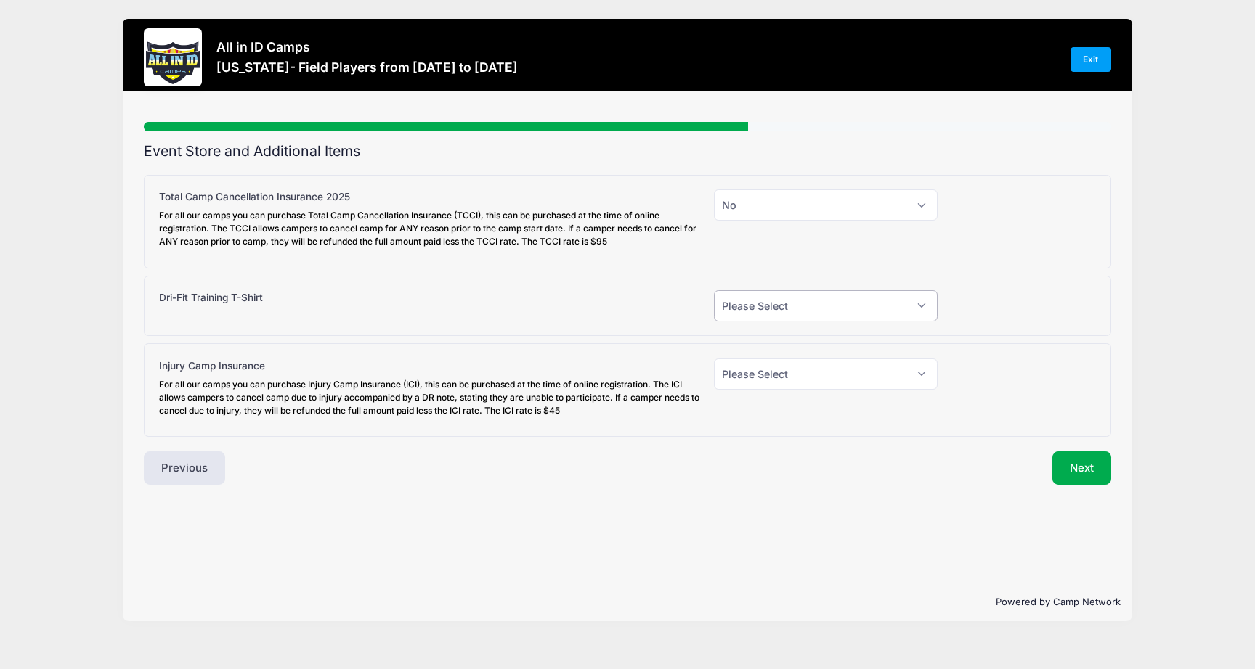
select select "1"
click at [714, 290] on select "Please Select Yes (+$30.00) No" at bounding box center [826, 305] width 224 height 31
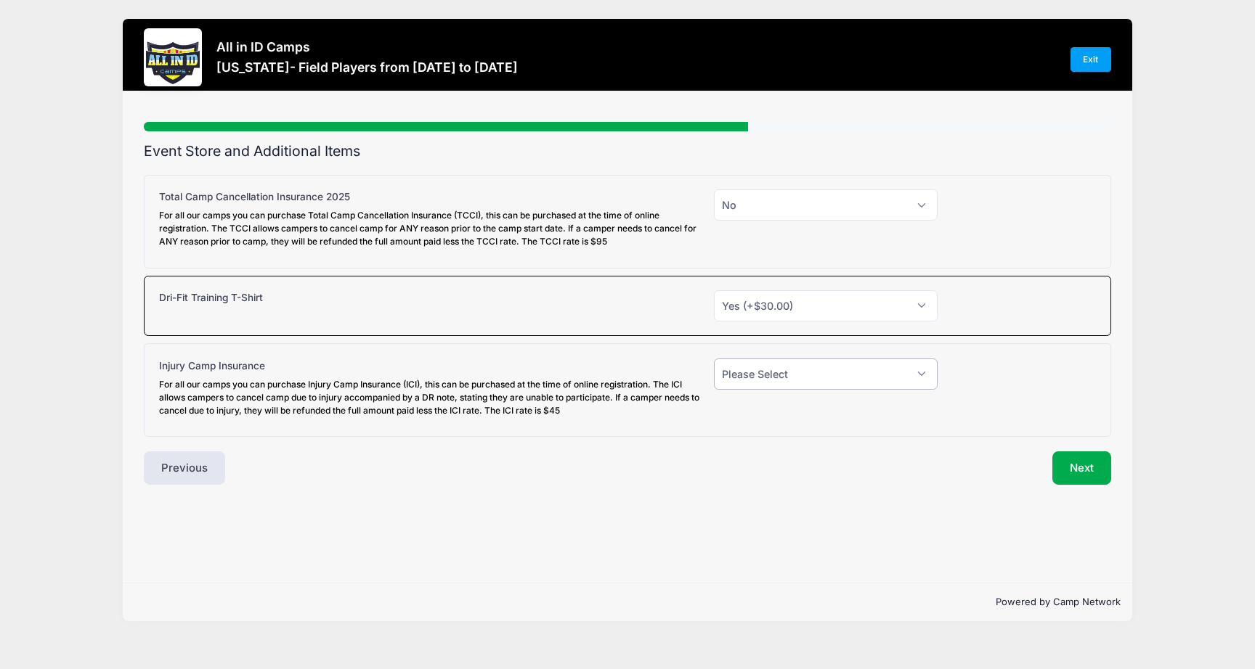
click at [816, 372] on select "Please Select Yes (+$45.00) No" at bounding box center [826, 374] width 224 height 31
click at [714, 359] on select "Please Select Yes (+$45.00) No" at bounding box center [826, 374] width 224 height 31
click at [805, 372] on select "Please Select Yes (+$45.00) No" at bounding box center [826, 374] width 224 height 31
click at [798, 195] on select "Please Select Yes (+$95.00) No" at bounding box center [826, 205] width 224 height 31
click at [900, 381] on select "Please Select Yes (+$45.00) No" at bounding box center [826, 374] width 224 height 31
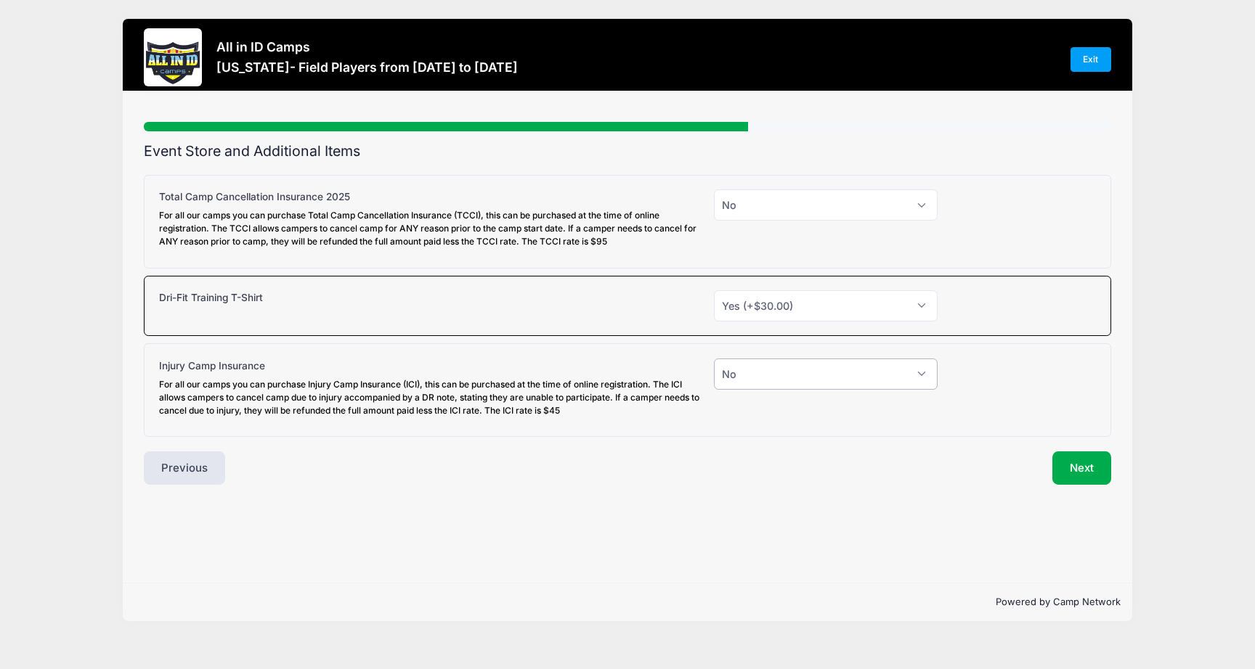
select select "1"
click at [714, 359] on select "Please Select Yes (+$45.00) No" at bounding box center [826, 374] width 224 height 31
click at [1081, 455] on button "Next" at bounding box center [1081, 468] width 59 height 33
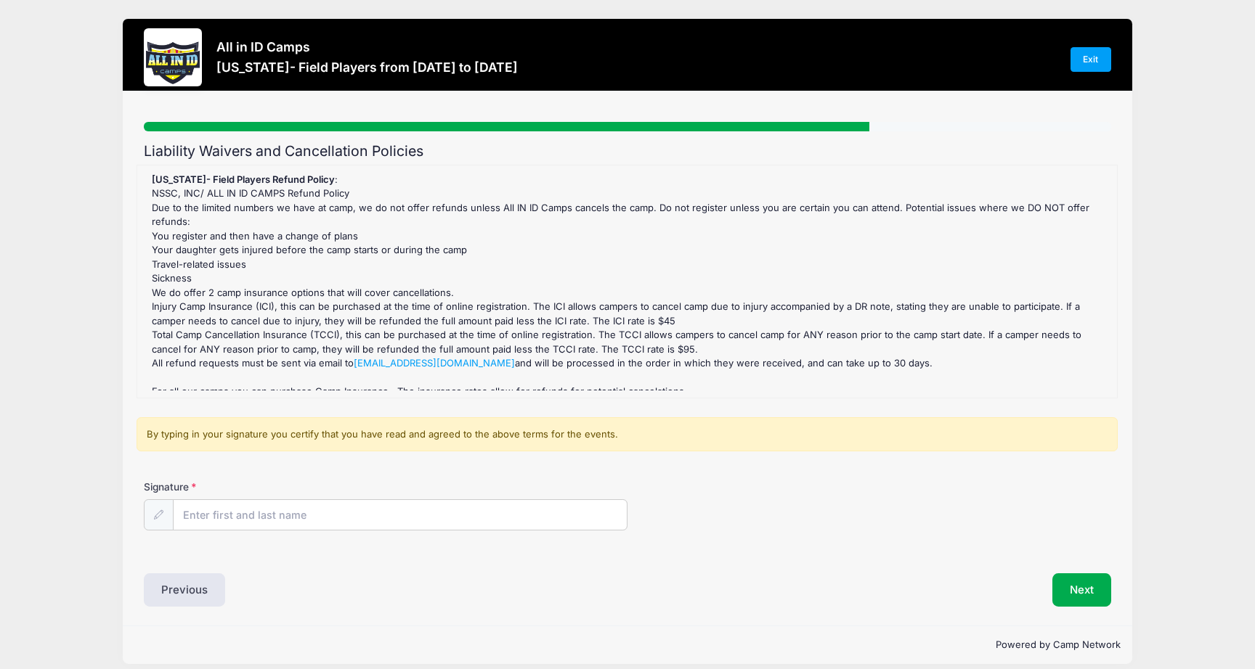
scroll to position [13, 0]
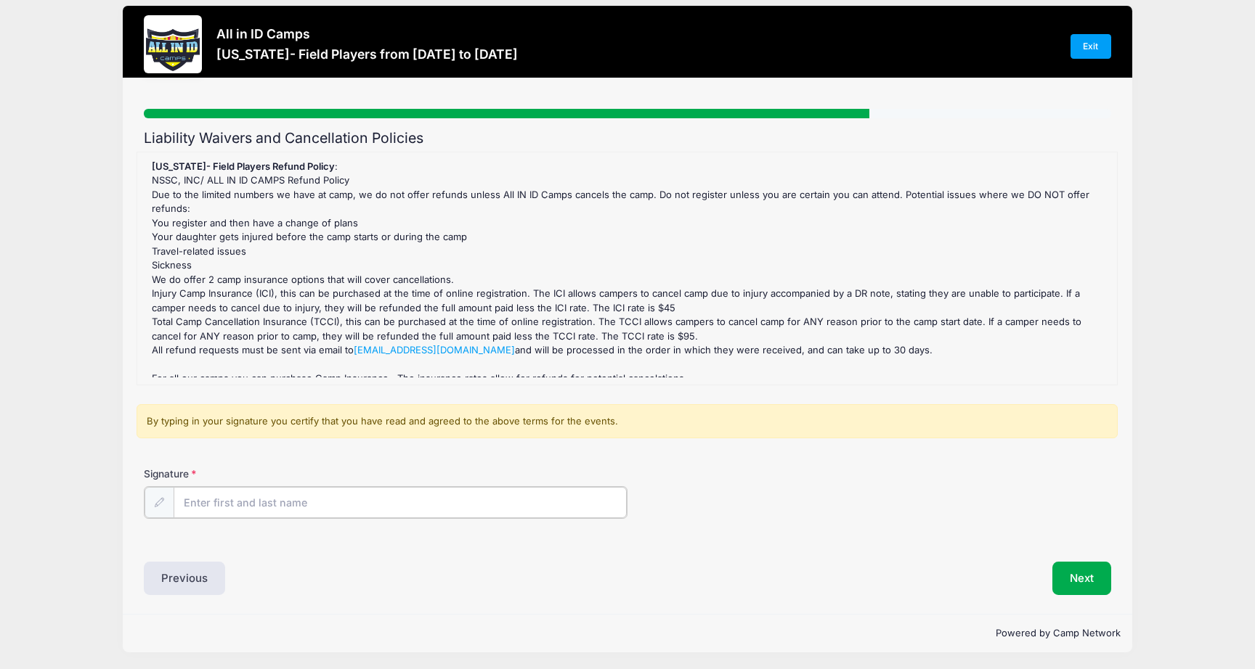
click at [412, 497] on input "Signature" at bounding box center [400, 502] width 453 height 31
type input "Tommy Locke"
click at [1086, 568] on button "Next" at bounding box center [1081, 577] width 59 height 33
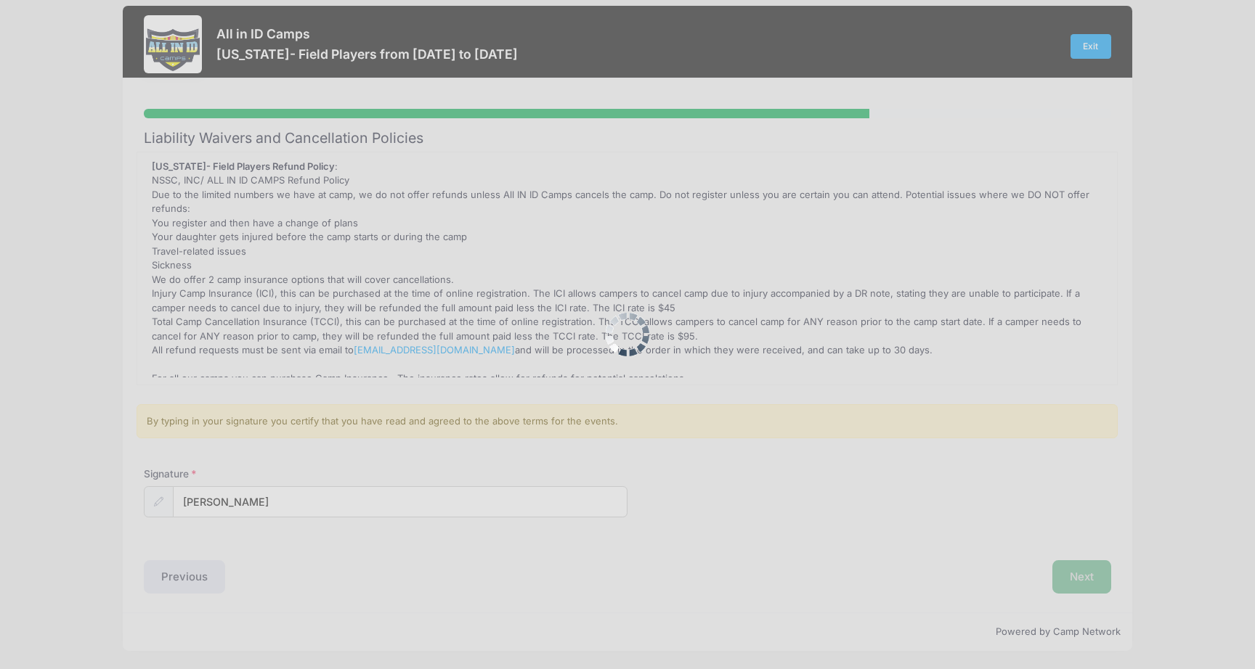
scroll to position [0, 0]
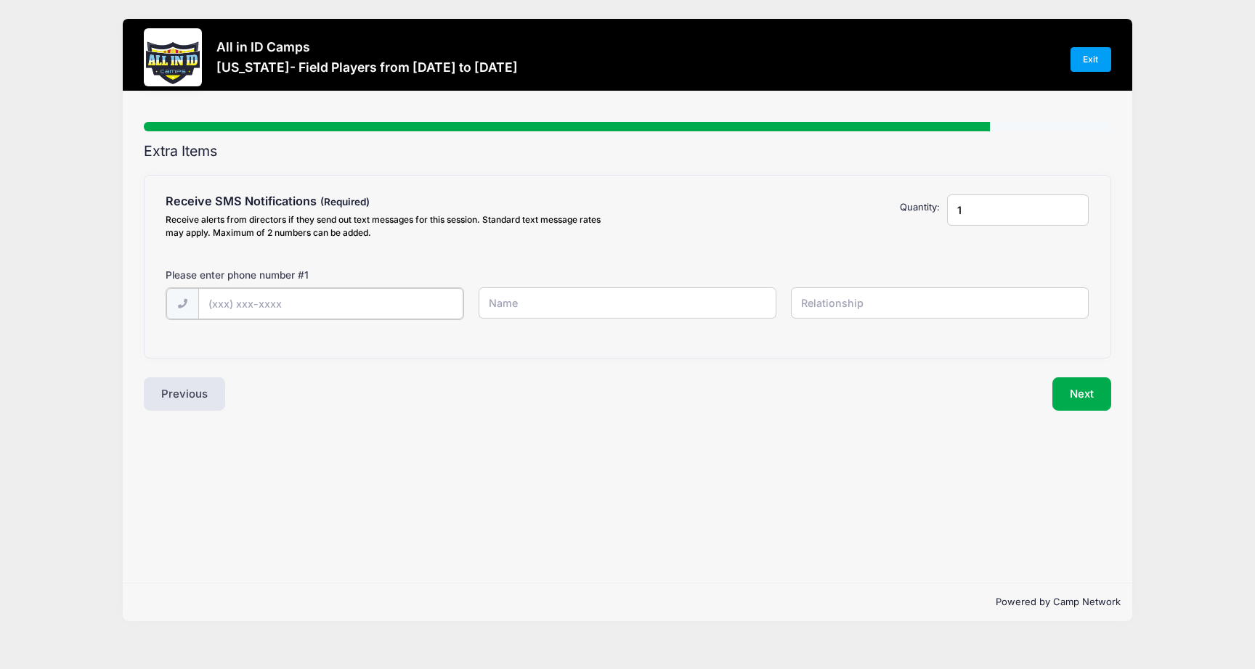
click at [438, 313] on input "text" at bounding box center [330, 303] width 265 height 31
type input "(352) 360-9035"
type input "Tommy Locke"
type input "Father"
click at [958, 203] on input "1" at bounding box center [1018, 210] width 142 height 31
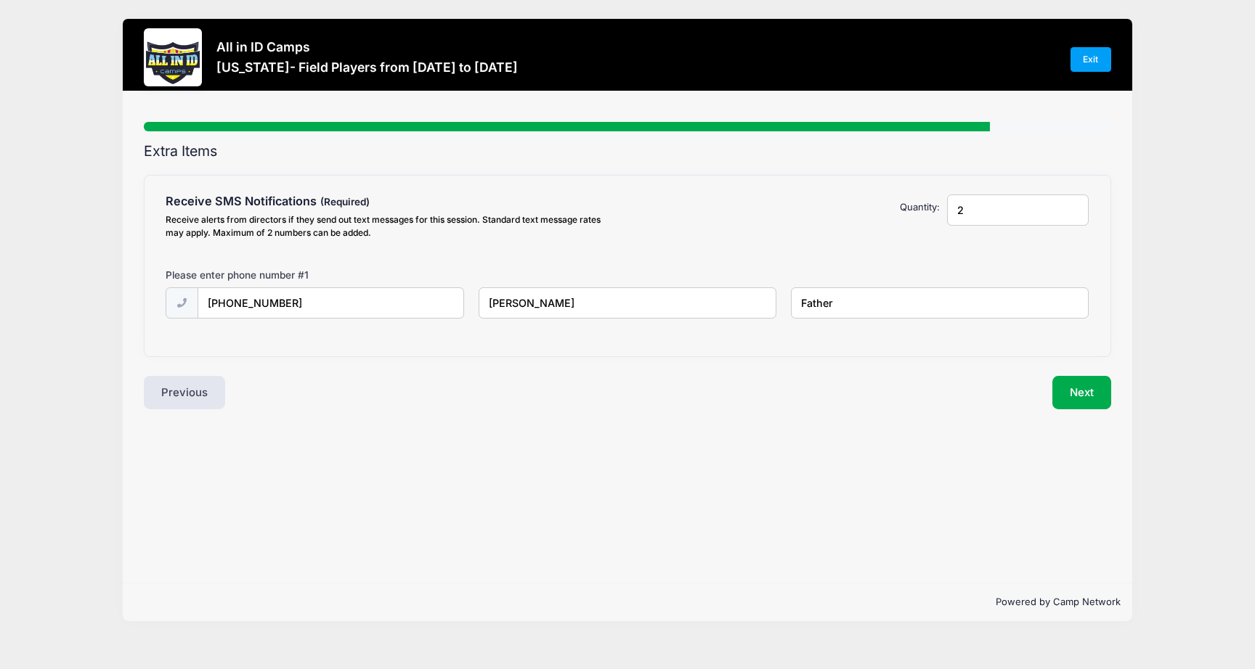
type input "2"
click at [1078, 206] on input "2" at bounding box center [1018, 210] width 142 height 31
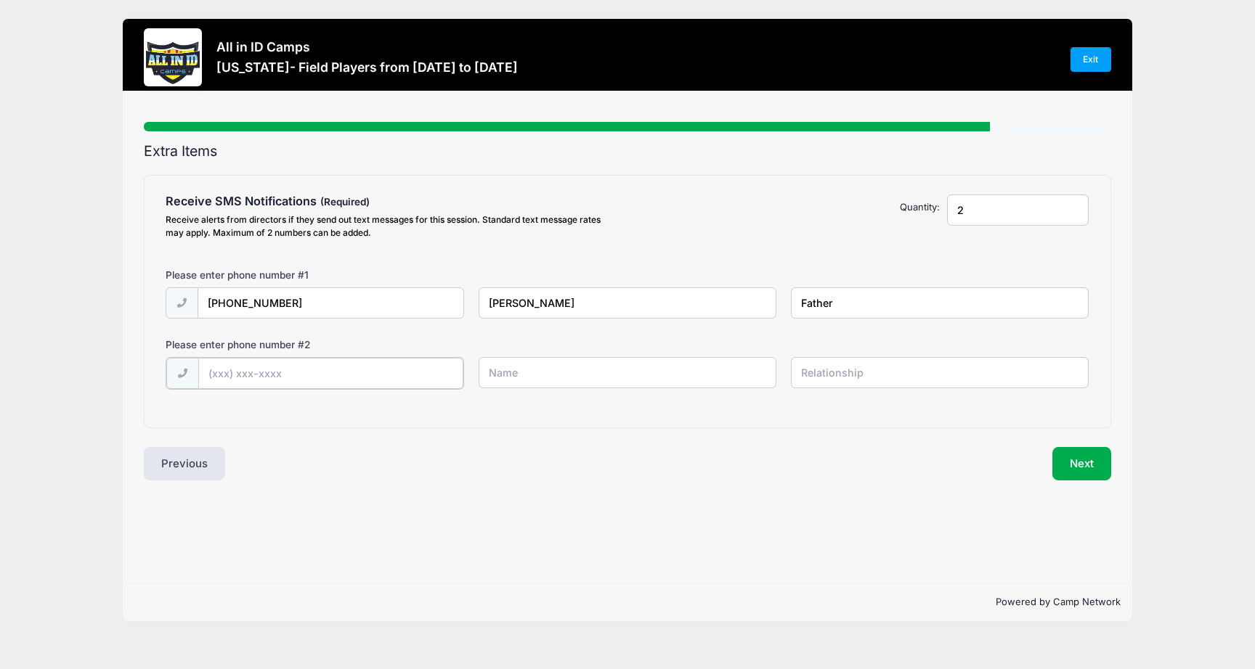
click at [441, 377] on input "text" at bounding box center [330, 373] width 265 height 31
type input "(352) 801-0387"
type input "Leah Locke"
type input "Player"
click at [1073, 208] on input "2" at bounding box center [1018, 210] width 142 height 31
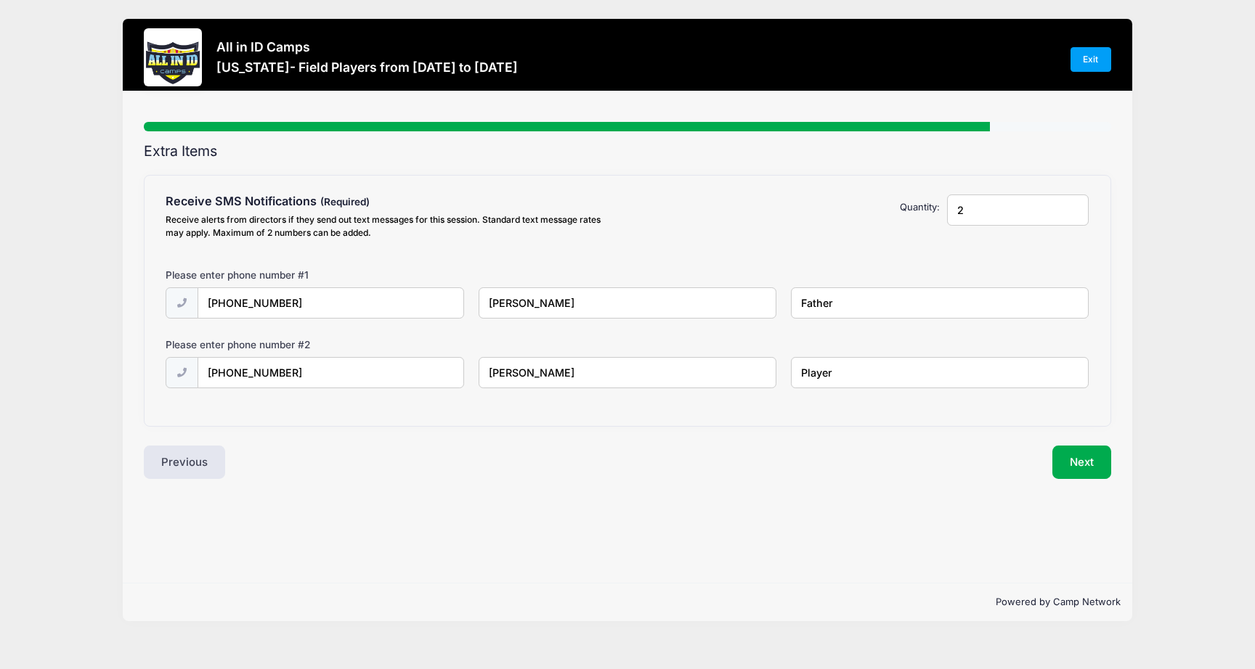
click at [1074, 206] on input "2" at bounding box center [1018, 210] width 142 height 31
click at [1079, 460] on button "Next" at bounding box center [1081, 462] width 59 height 33
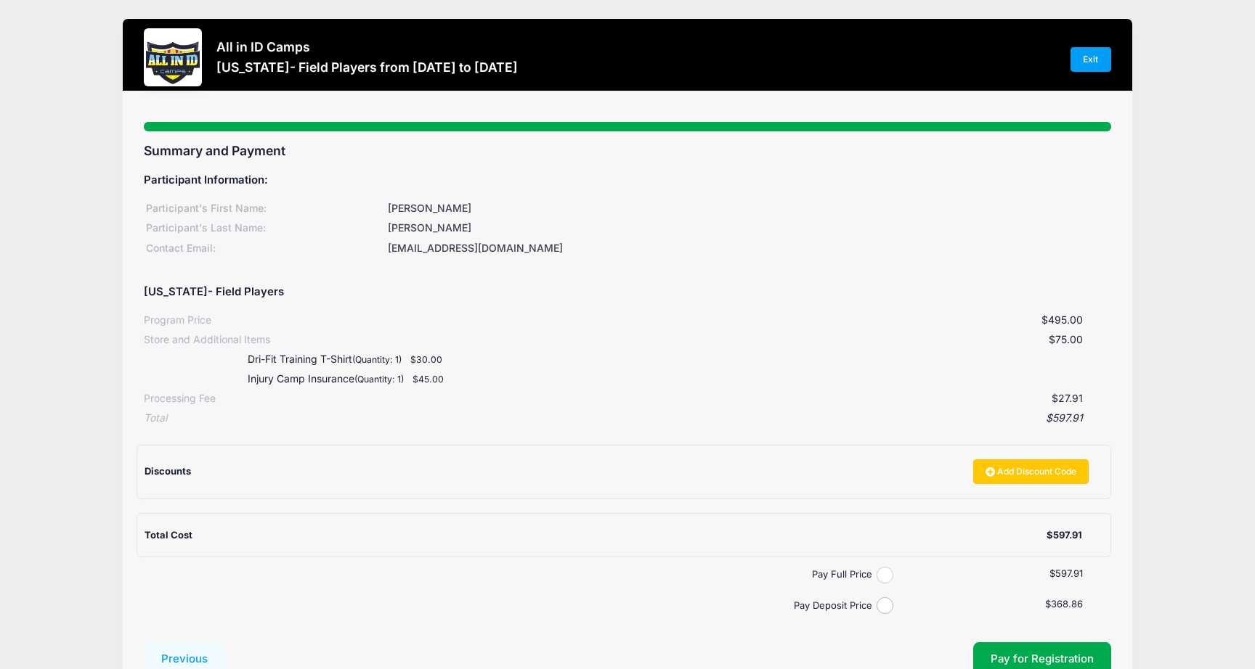
click at [883, 573] on input "Pay Full Price" at bounding box center [884, 575] width 17 height 17
radio input "true"
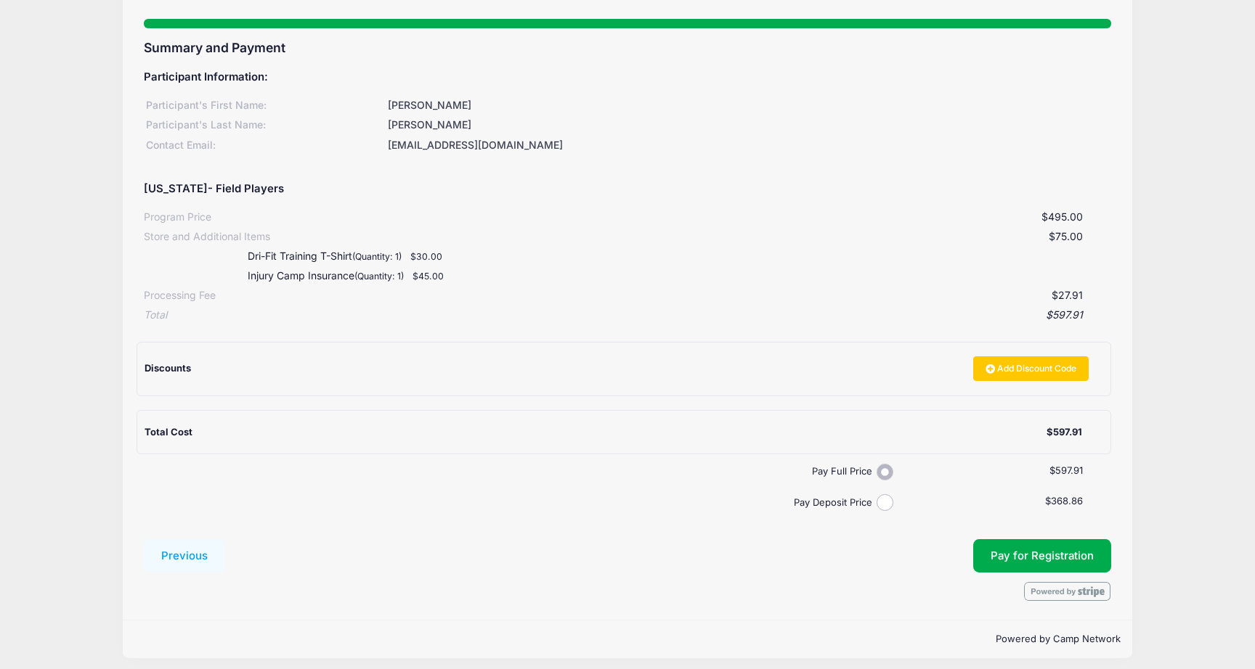
scroll to position [110, 0]
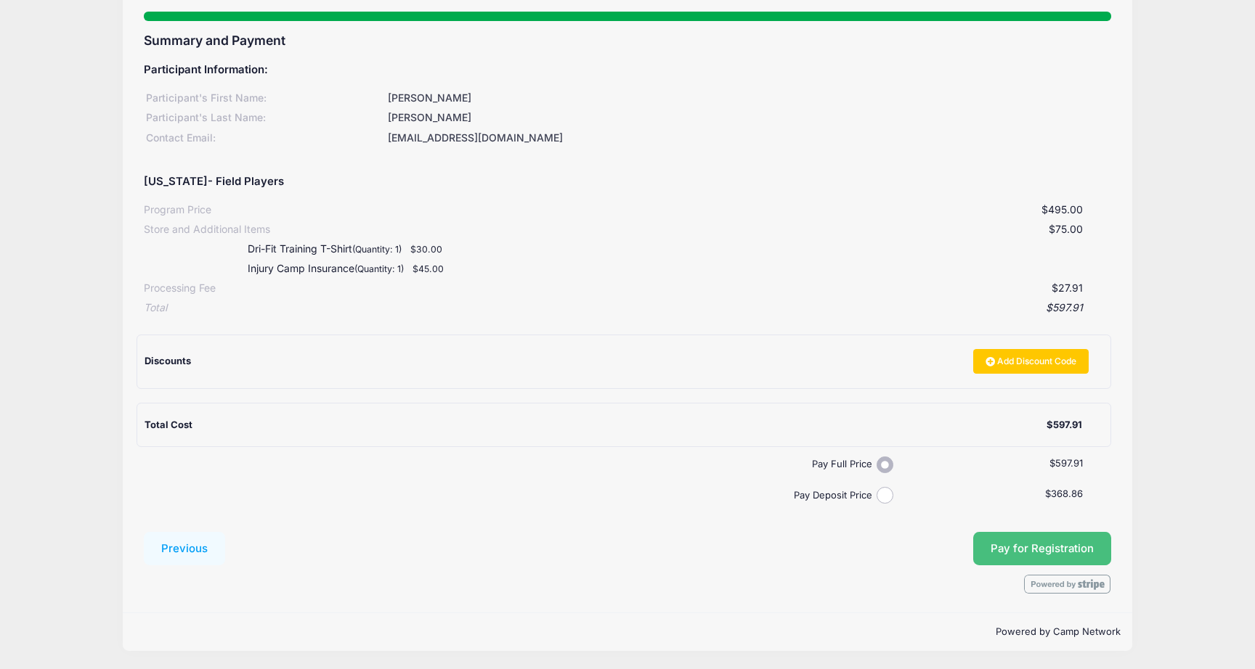
click at [1041, 533] on button "Pay for Registration" at bounding box center [1042, 548] width 138 height 33
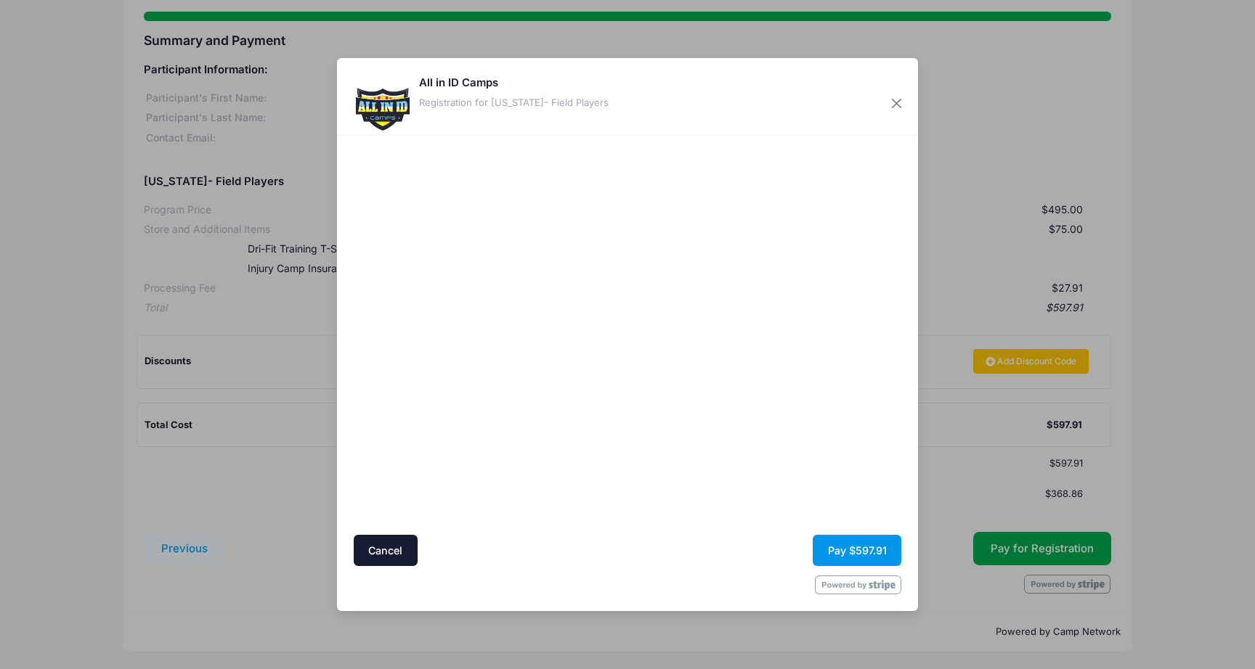
click at [860, 550] on button "Pay $597.91" at bounding box center [857, 550] width 89 height 31
